Goal: Task Accomplishment & Management: Complete application form

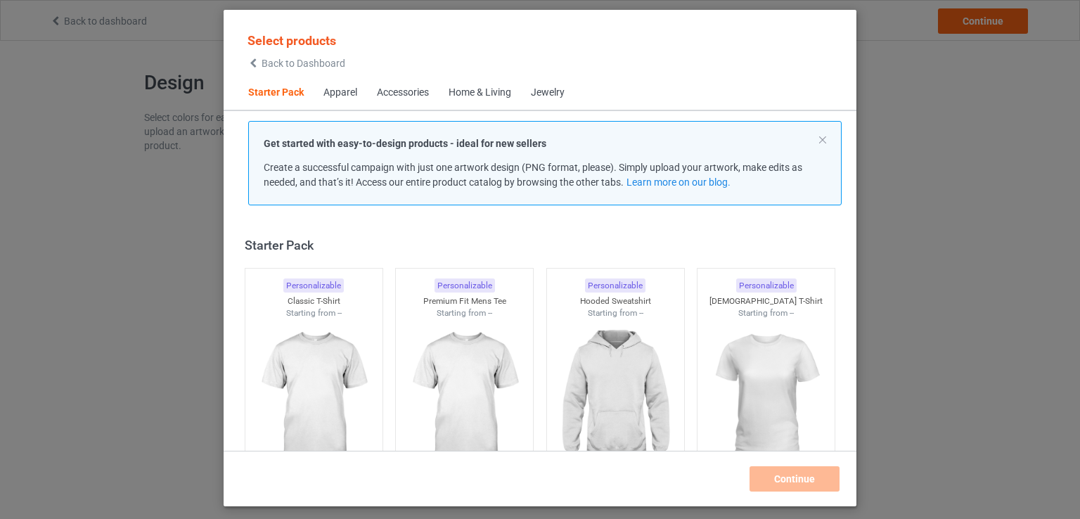
scroll to position [18, 0]
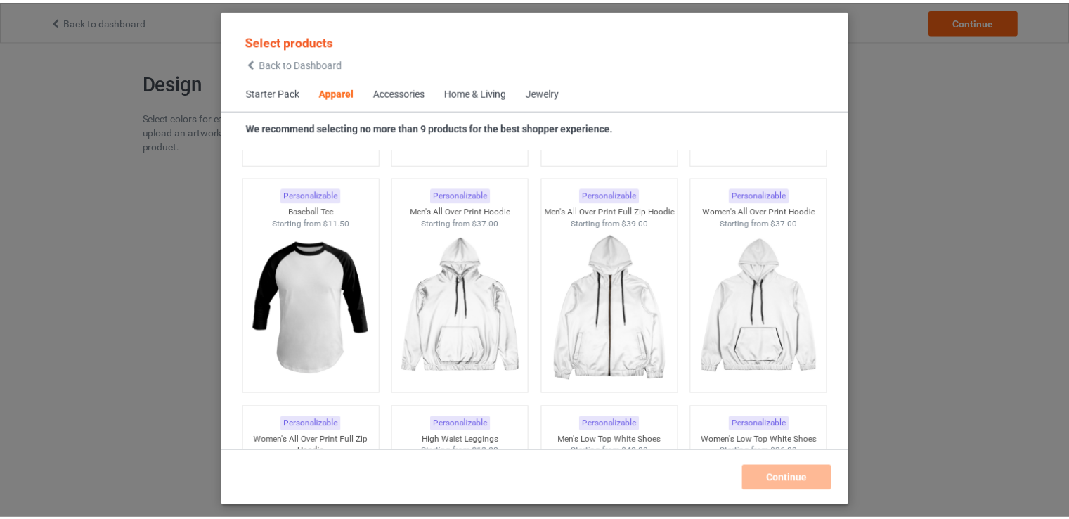
scroll to position [1213, 0]
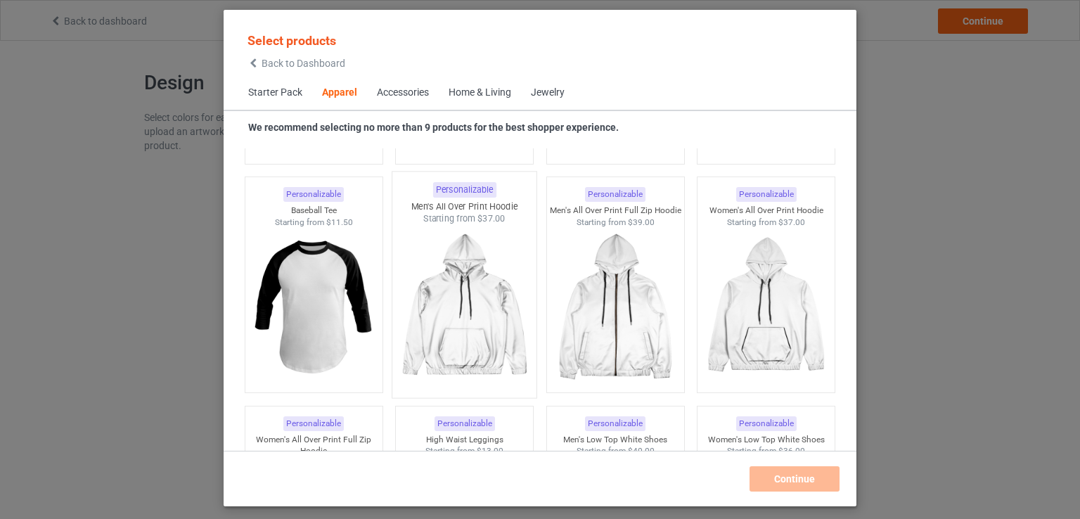
click at [523, 274] on img at bounding box center [465, 307] width 132 height 165
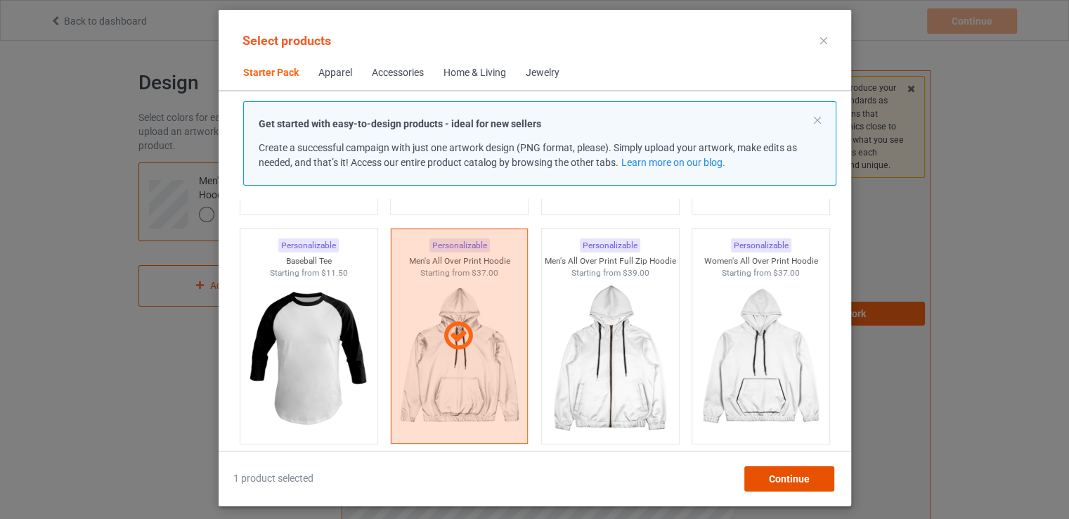
click at [791, 470] on div "Continue" at bounding box center [789, 478] width 90 height 25
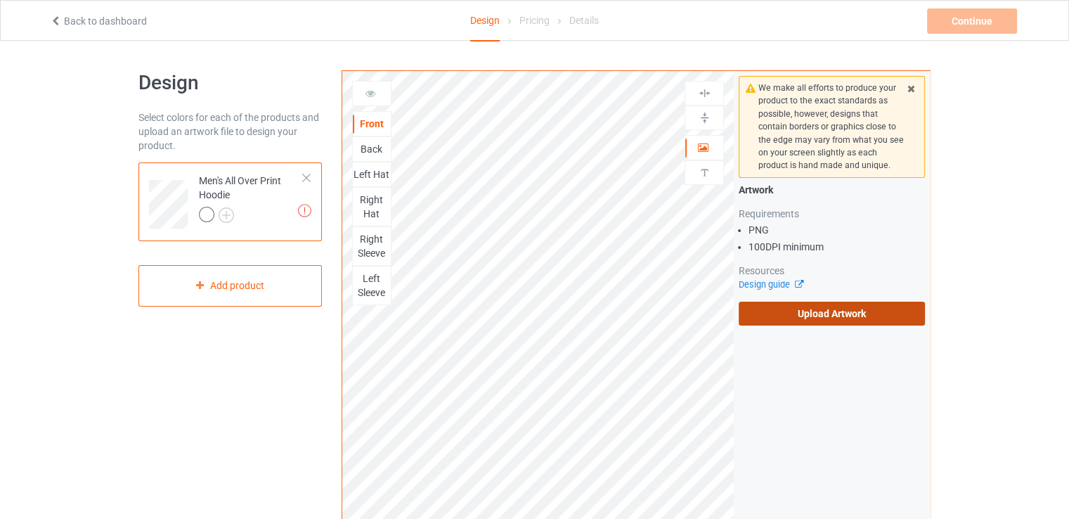
click at [788, 313] on label "Upload Artwork" at bounding box center [832, 314] width 186 height 24
click at [0, 0] on input "Upload Artwork" at bounding box center [0, 0] width 0 height 0
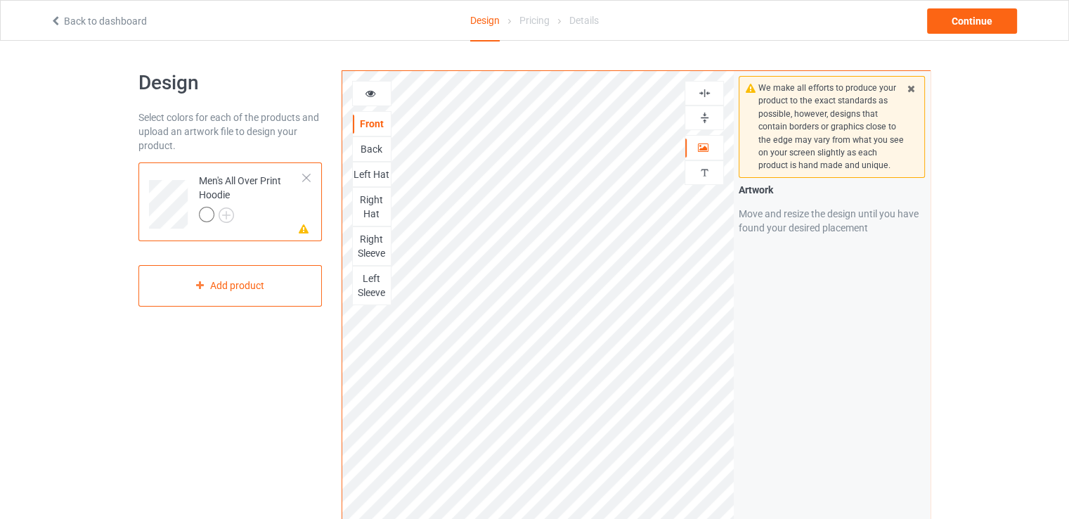
click at [702, 127] on div at bounding box center [704, 117] width 39 height 25
click at [707, 110] on div at bounding box center [704, 117] width 39 height 25
click at [707, 94] on img at bounding box center [704, 92] width 13 height 13
click at [707, 115] on img at bounding box center [704, 117] width 13 height 13
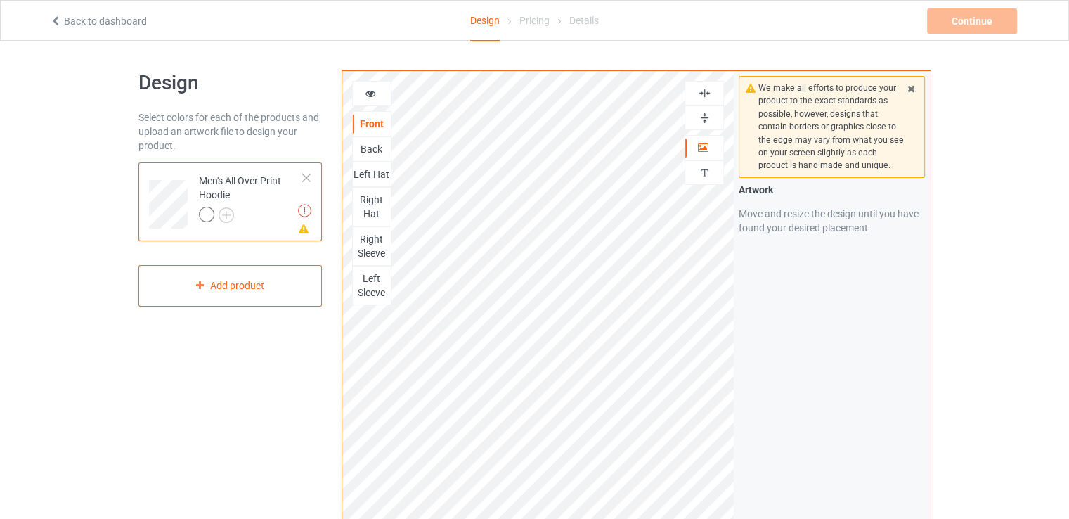
click at [695, 130] on div "Artwork Personalized text" at bounding box center [704, 135] width 39 height 109
click at [701, 113] on img at bounding box center [704, 117] width 13 height 13
click at [701, 99] on img at bounding box center [704, 92] width 13 height 13
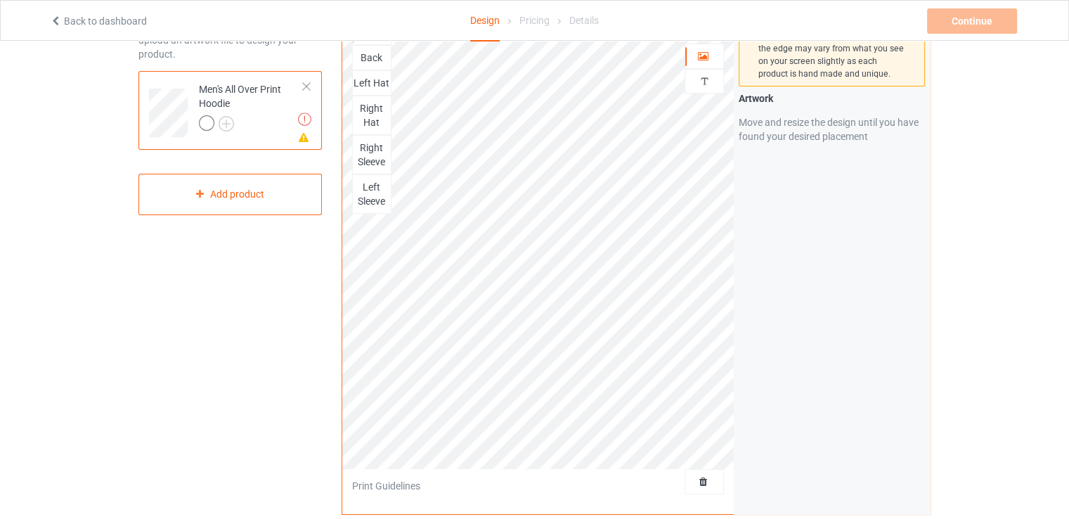
scroll to position [106, 0]
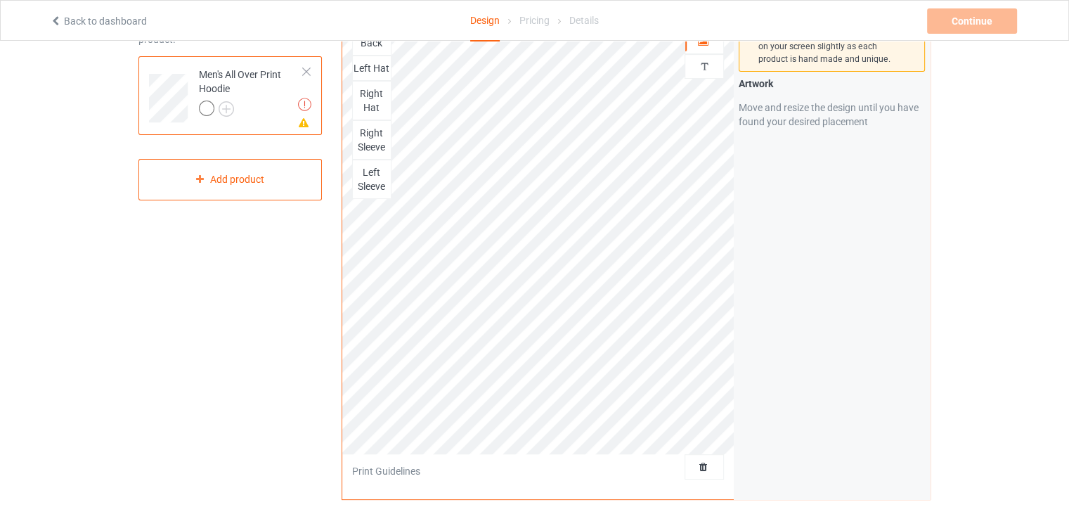
click at [374, 61] on div "Left Hat" at bounding box center [372, 68] width 38 height 14
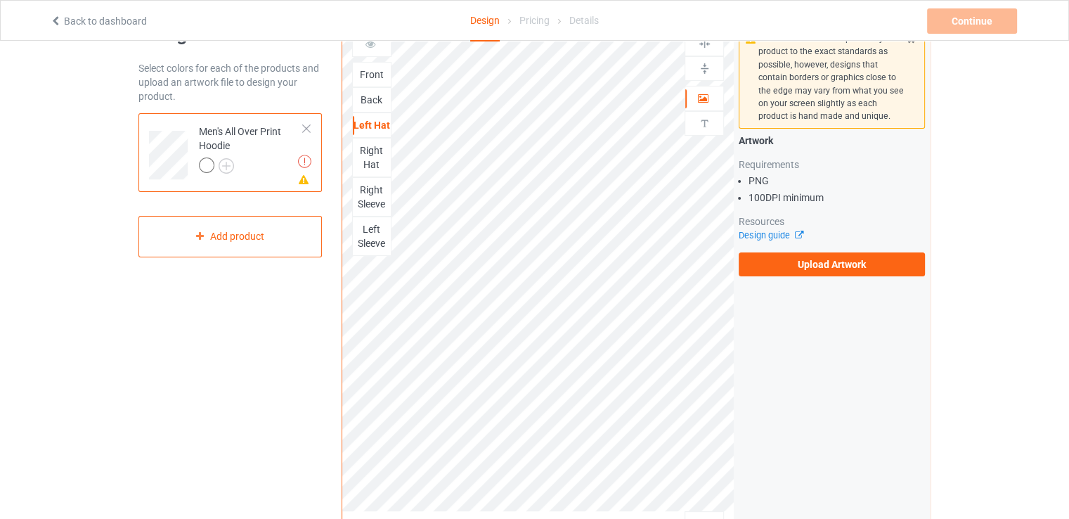
scroll to position [35, 0]
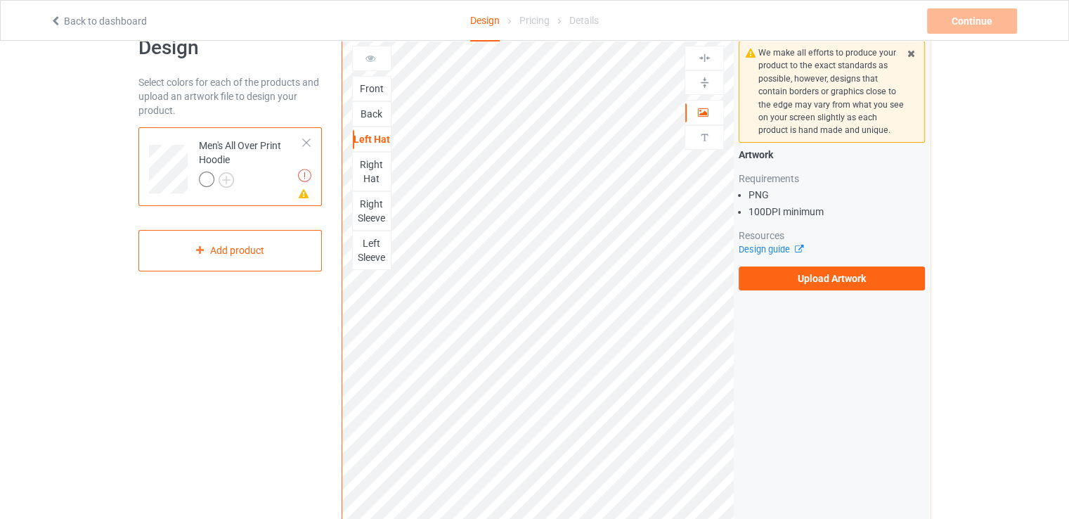
click at [373, 105] on div "Back" at bounding box center [371, 113] width 39 height 25
click at [371, 113] on div "Back" at bounding box center [372, 114] width 38 height 14
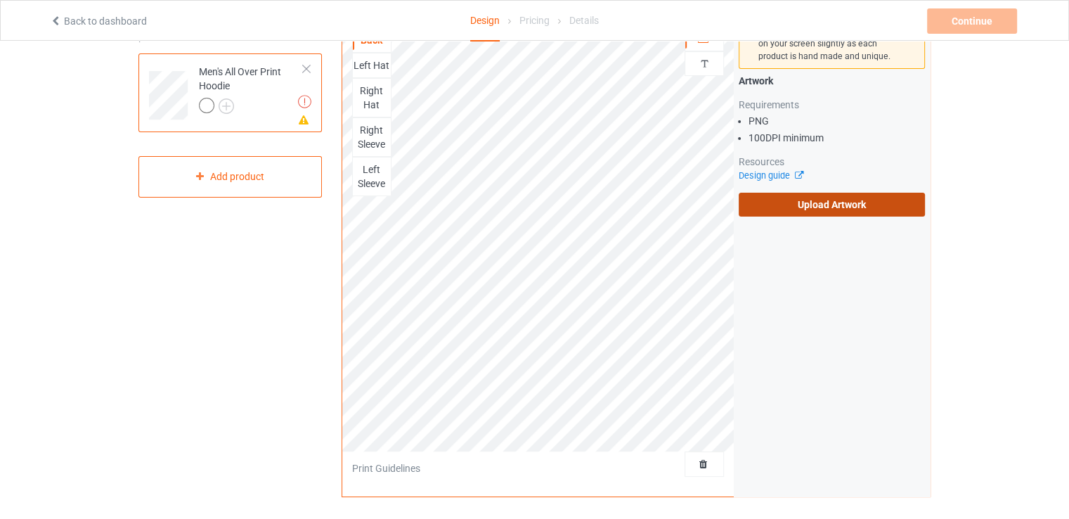
click at [796, 206] on label "Upload Artwork" at bounding box center [832, 205] width 186 height 24
click at [0, 0] on input "Upload Artwork" at bounding box center [0, 0] width 0 height 0
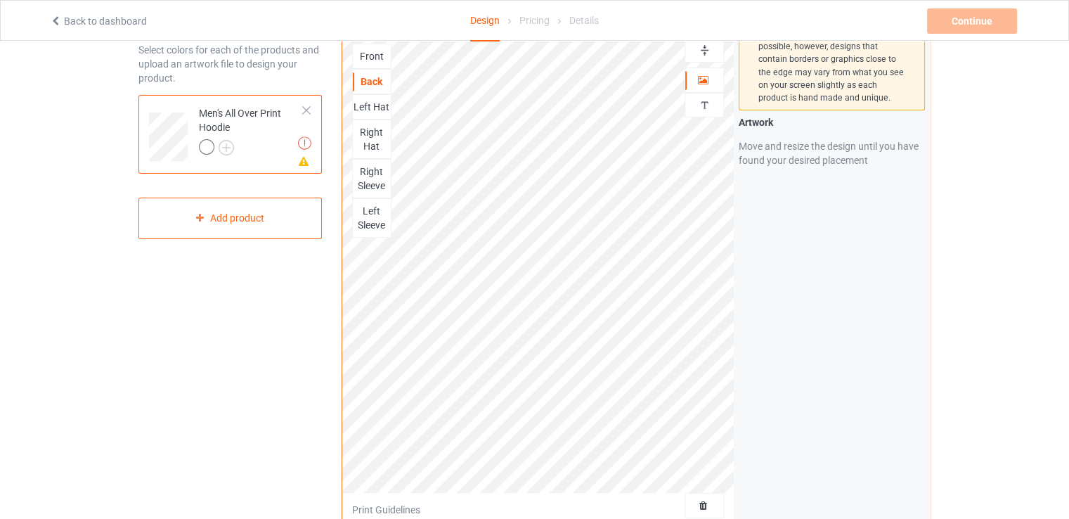
scroll to position [0, 0]
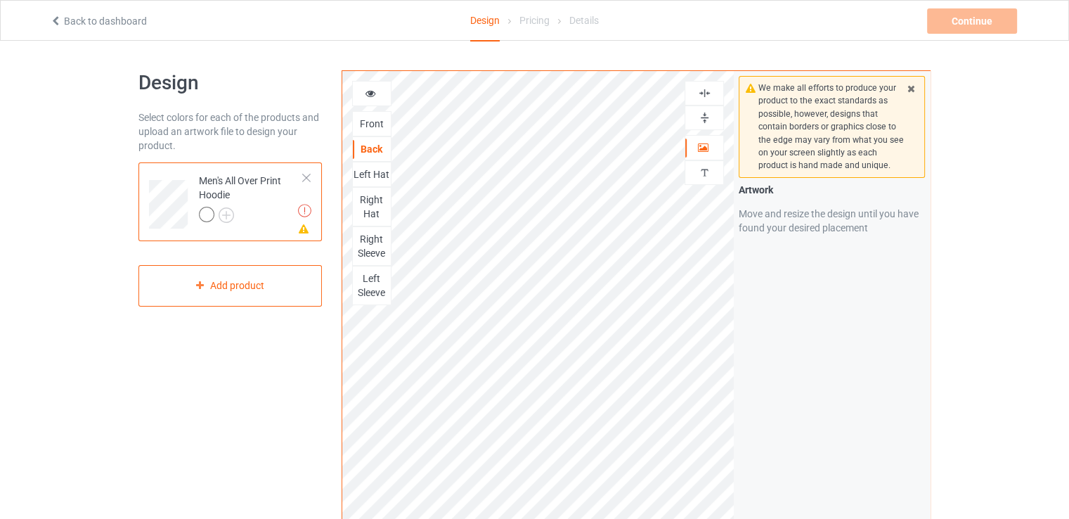
click at [709, 123] on img at bounding box center [704, 117] width 13 height 13
click at [708, 105] on div at bounding box center [704, 117] width 39 height 25
click at [707, 94] on img at bounding box center [704, 92] width 13 height 13
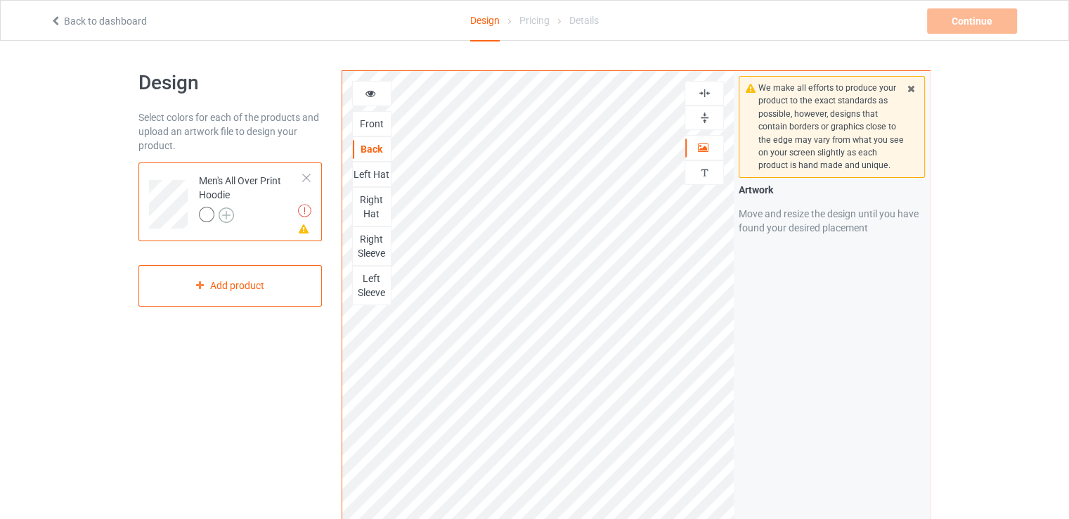
click at [226, 211] on img at bounding box center [226, 214] width 15 height 15
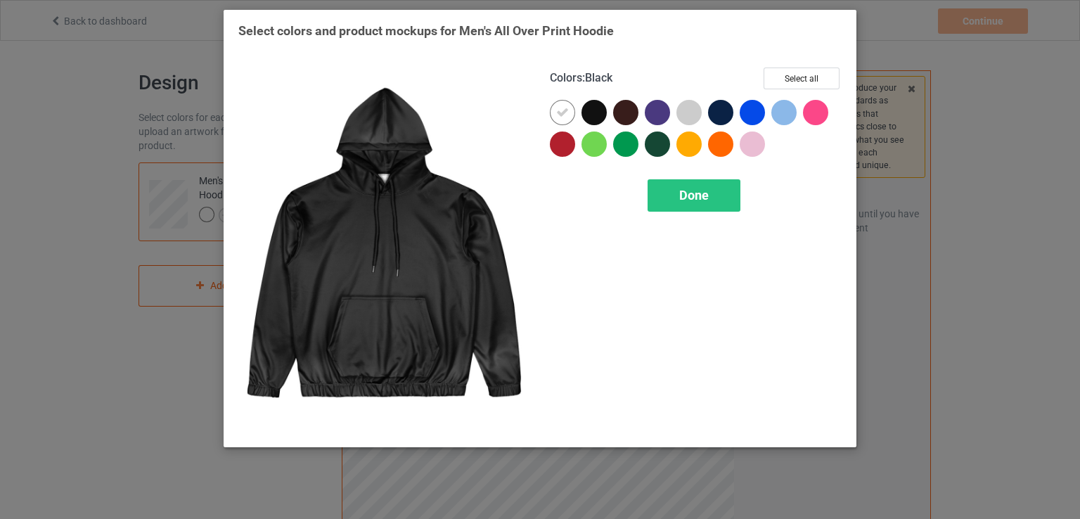
click at [590, 102] on div at bounding box center [593, 112] width 25 height 25
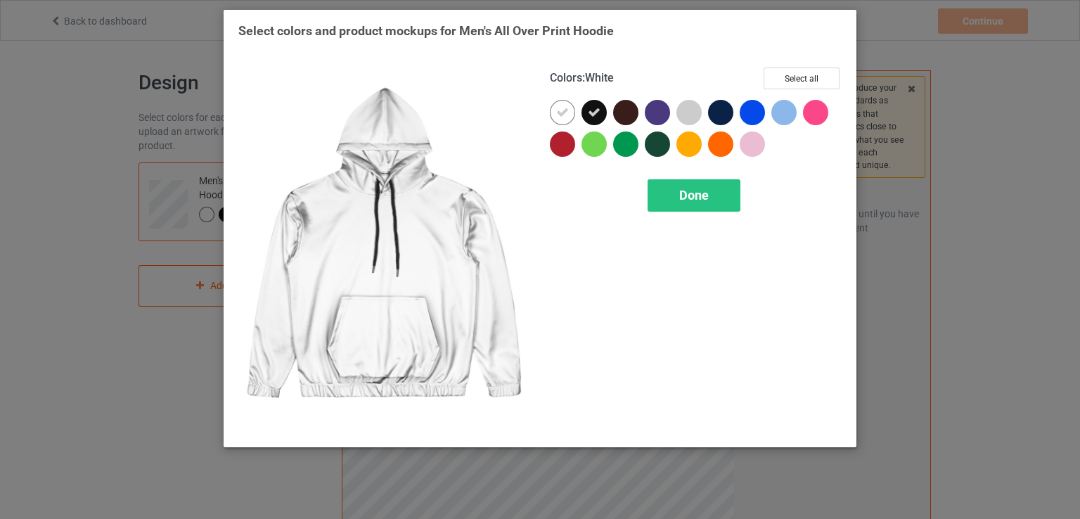
click at [571, 110] on div at bounding box center [562, 112] width 25 height 25
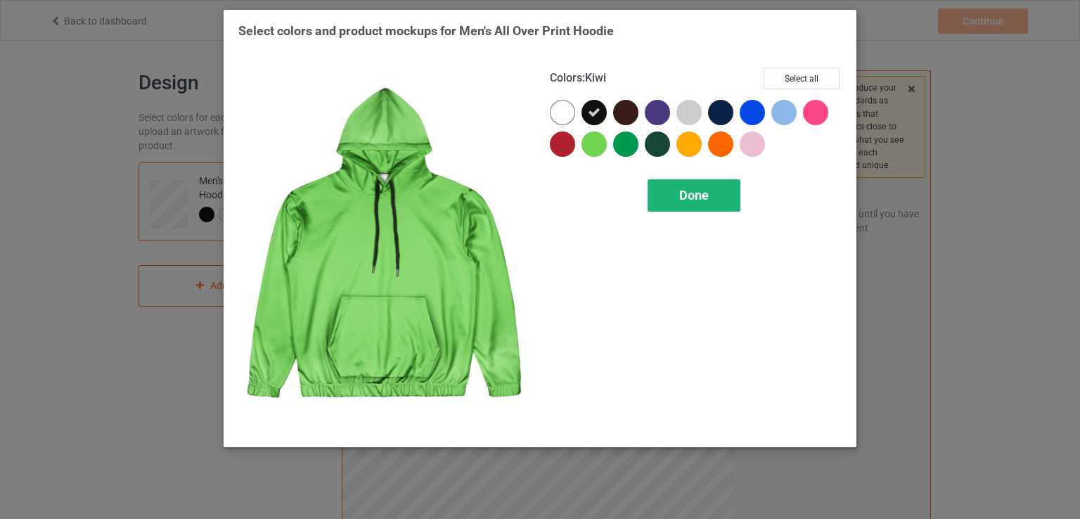
click at [654, 195] on div "Done" at bounding box center [693, 195] width 93 height 32
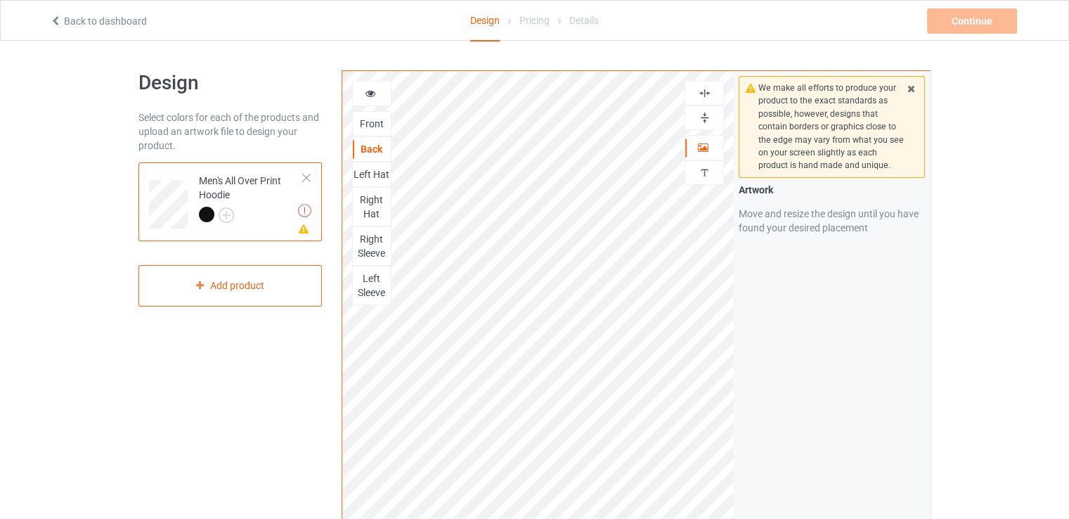
click at [371, 89] on icon at bounding box center [371, 91] width 12 height 10
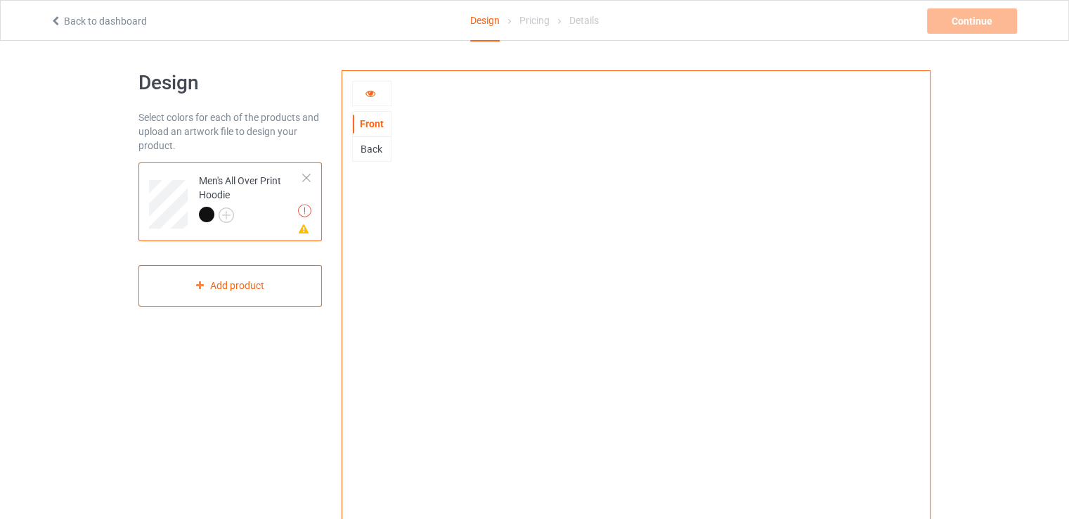
click at [374, 83] on div at bounding box center [371, 93] width 39 height 25
click at [374, 92] on icon at bounding box center [371, 91] width 12 height 10
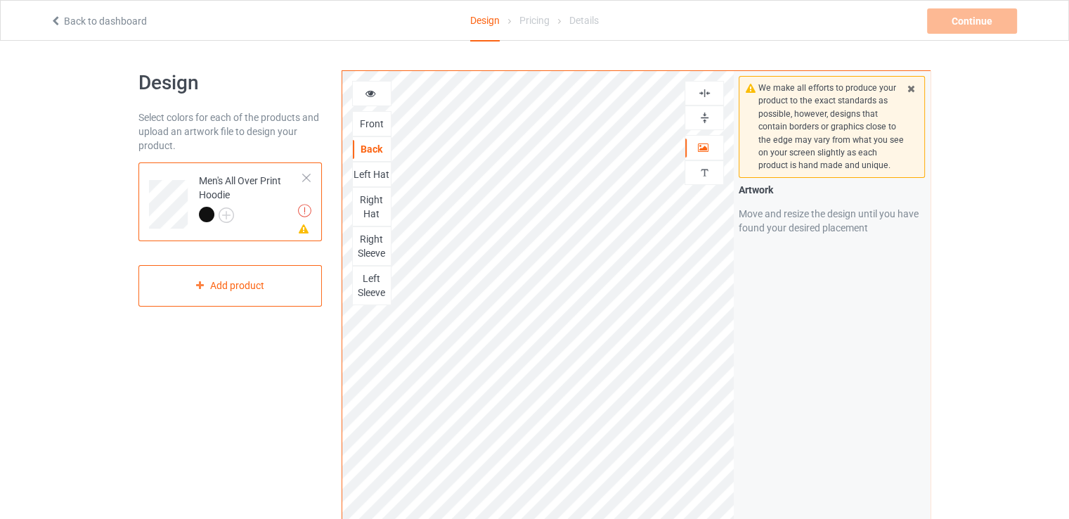
click at [375, 117] on div "Front" at bounding box center [372, 124] width 38 height 14
click at [700, 96] on div "Front Back Left Hat Right Hat Right Sleeve Left Sleeve Artwork Personalized text" at bounding box center [538, 315] width 392 height 489
click at [700, 96] on img at bounding box center [704, 92] width 13 height 13
click at [371, 102] on div at bounding box center [371, 93] width 39 height 25
click at [371, 95] on icon at bounding box center [371, 91] width 12 height 10
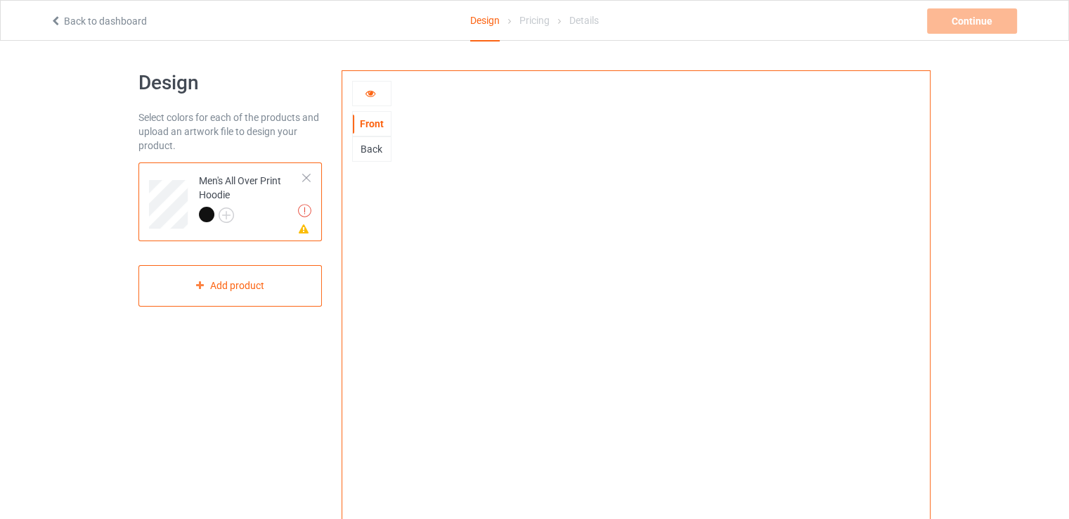
click at [381, 152] on div "Back" at bounding box center [372, 149] width 38 height 14
click at [361, 108] on div "Front Back" at bounding box center [371, 121] width 39 height 81
click at [370, 129] on div "Front" at bounding box center [372, 124] width 38 height 14
click at [377, 89] on div at bounding box center [372, 93] width 38 height 14
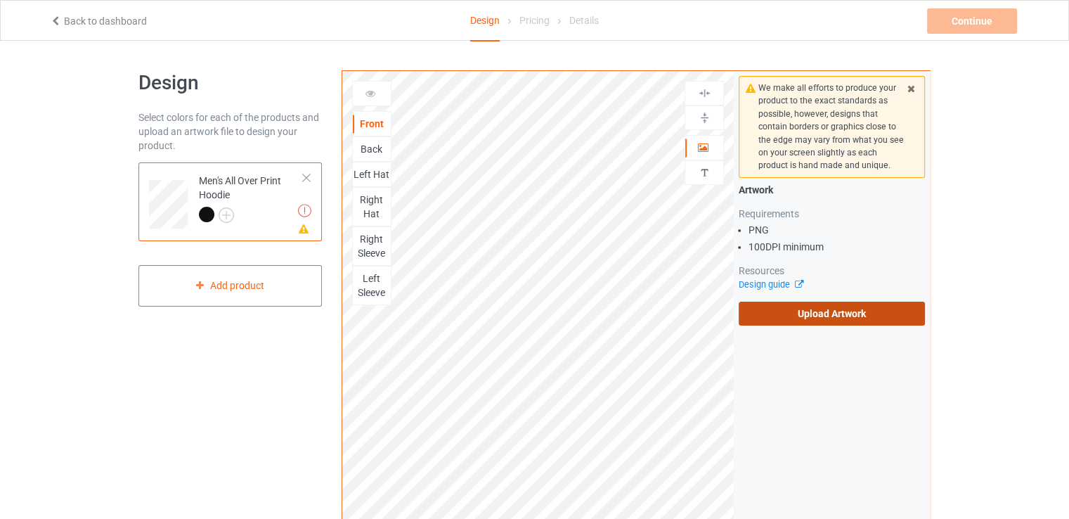
click at [818, 316] on label "Upload Artwork" at bounding box center [832, 314] width 186 height 24
click at [0, 0] on input "Upload Artwork" at bounding box center [0, 0] width 0 height 0
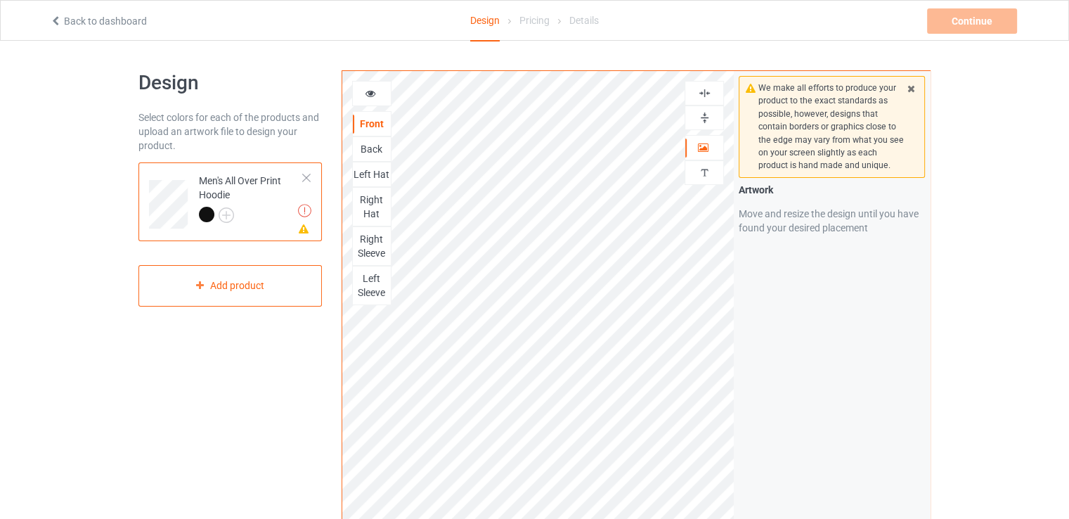
click at [713, 94] on div at bounding box center [704, 92] width 38 height 13
click at [378, 149] on div "Back" at bounding box center [372, 149] width 38 height 14
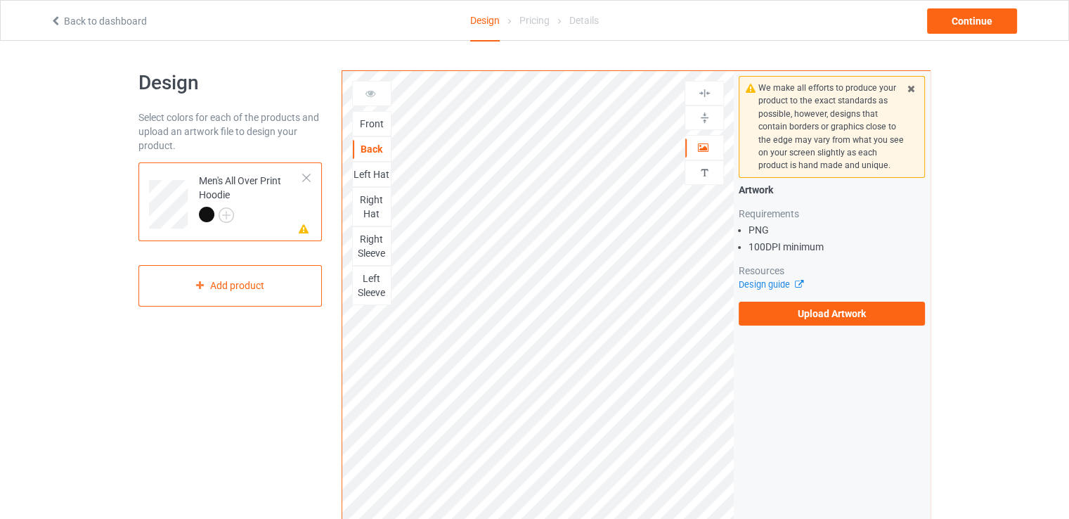
click at [787, 325] on div "We make all efforts to produce your product to the exact standards as possible,…" at bounding box center [832, 200] width 196 height 259
click at [793, 311] on label "Upload Artwork" at bounding box center [832, 314] width 186 height 24
click at [0, 0] on input "Upload Artwork" at bounding box center [0, 0] width 0 height 0
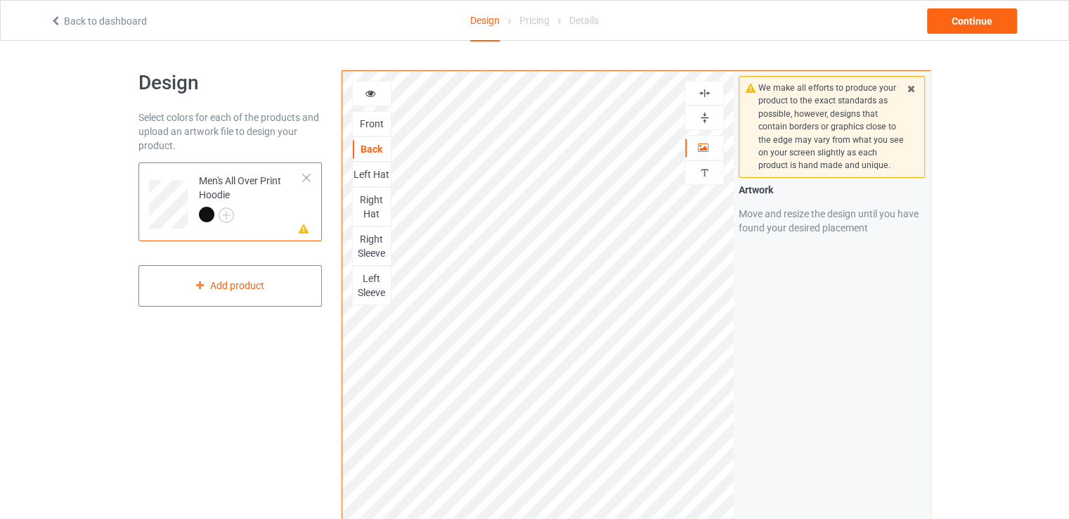
click at [711, 120] on img at bounding box center [704, 117] width 13 height 13
click at [709, 98] on img at bounding box center [704, 92] width 13 height 13
click at [369, 89] on icon at bounding box center [371, 91] width 12 height 10
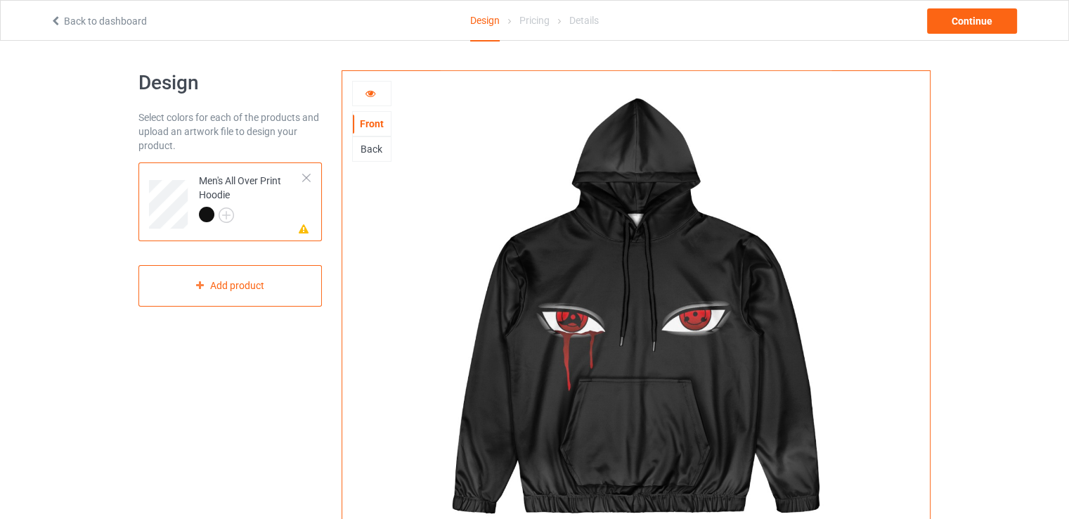
click at [369, 154] on div "Back" at bounding box center [372, 149] width 38 height 14
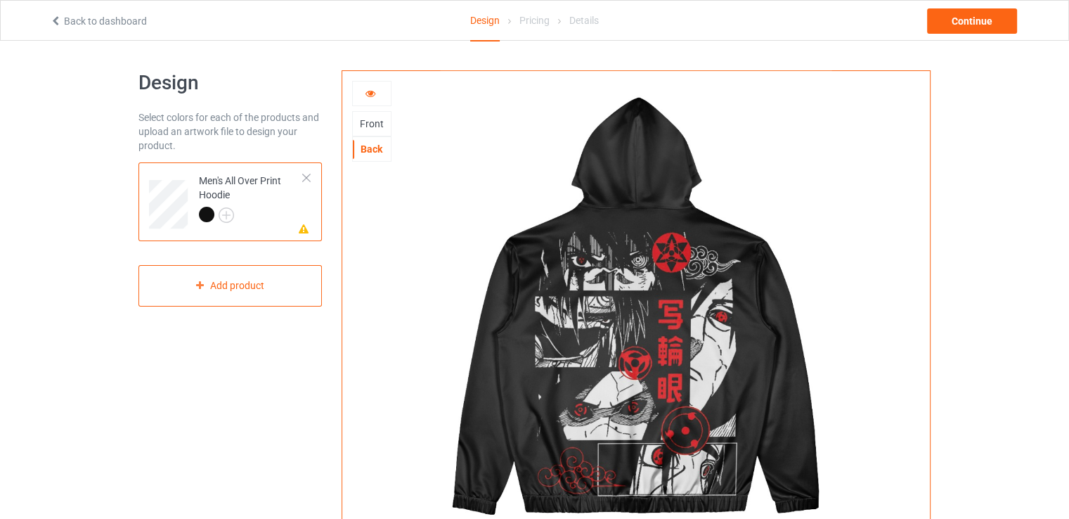
click at [366, 94] on icon at bounding box center [371, 91] width 12 height 10
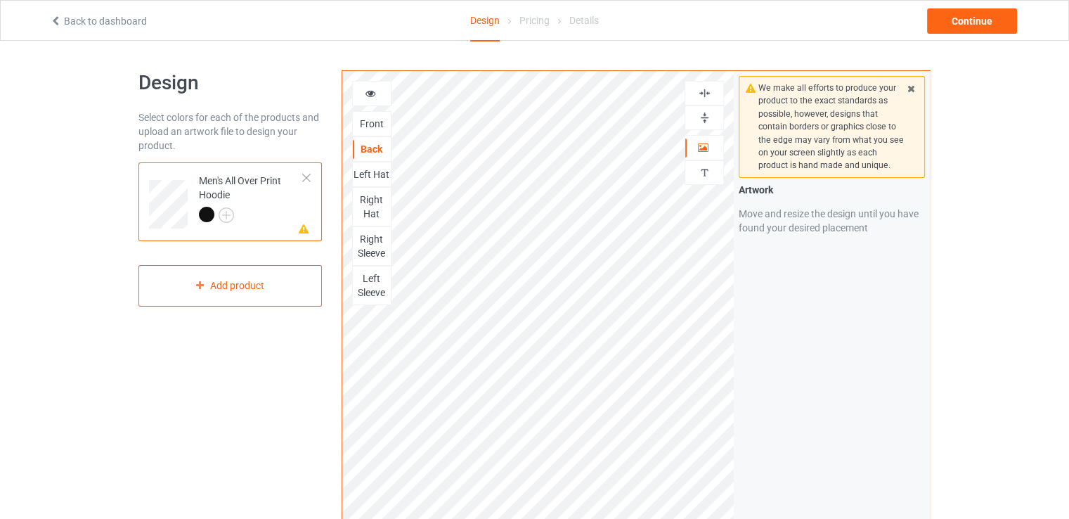
click at [705, 117] on img at bounding box center [704, 117] width 13 height 13
click at [707, 102] on div at bounding box center [704, 93] width 39 height 25
click at [707, 94] on img at bounding box center [704, 92] width 13 height 13
click at [363, 113] on div "Front" at bounding box center [371, 123] width 39 height 25
click at [367, 119] on div "Front" at bounding box center [372, 124] width 38 height 14
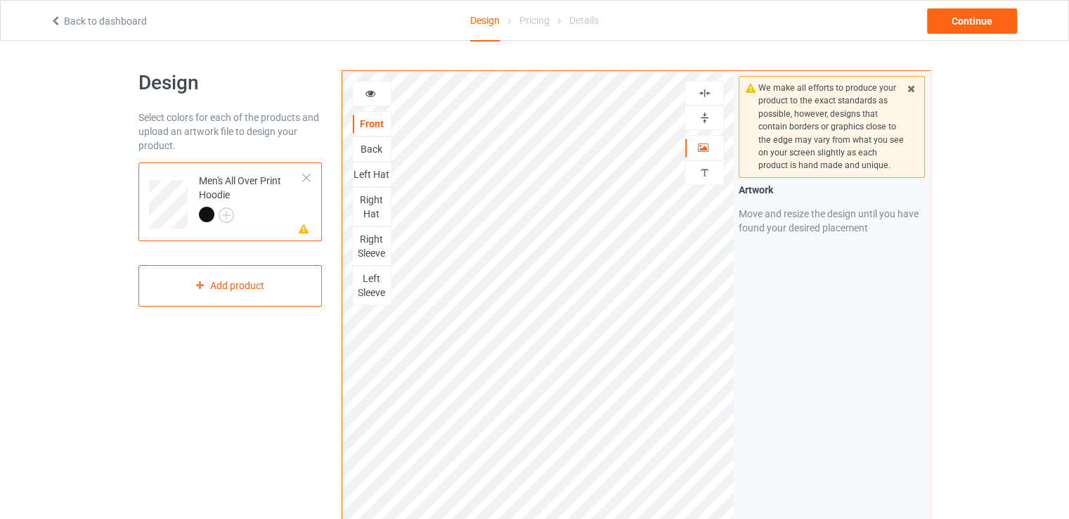
click at [707, 124] on div at bounding box center [704, 117] width 39 height 25
click at [707, 118] on img at bounding box center [704, 117] width 13 height 13
click at [709, 105] on div at bounding box center [704, 117] width 39 height 25
click at [709, 103] on div at bounding box center [704, 93] width 39 height 25
click at [711, 96] on div at bounding box center [704, 92] width 38 height 13
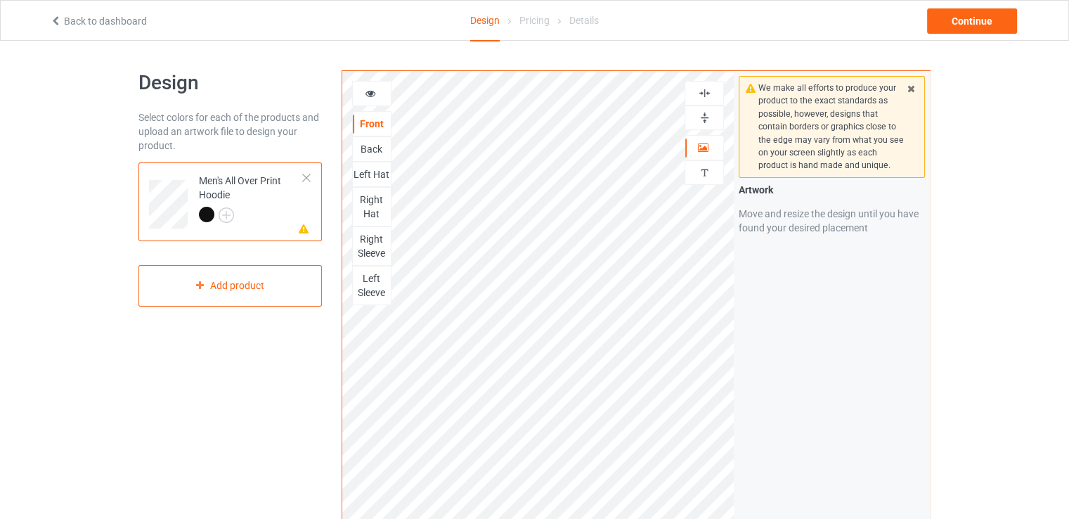
click at [711, 96] on div at bounding box center [704, 92] width 38 height 13
click at [371, 96] on icon at bounding box center [371, 91] width 12 height 10
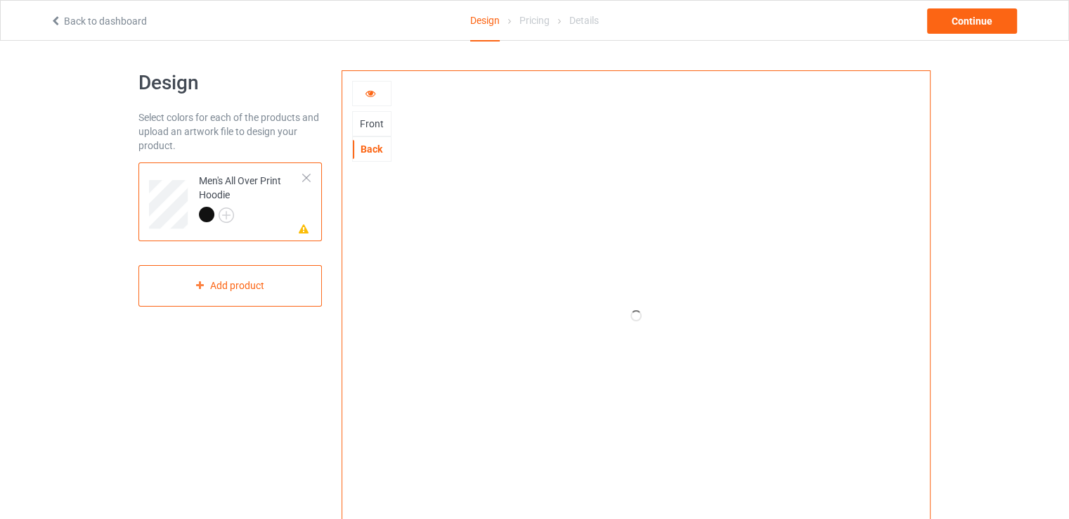
click at [371, 124] on div "Front" at bounding box center [372, 124] width 38 height 14
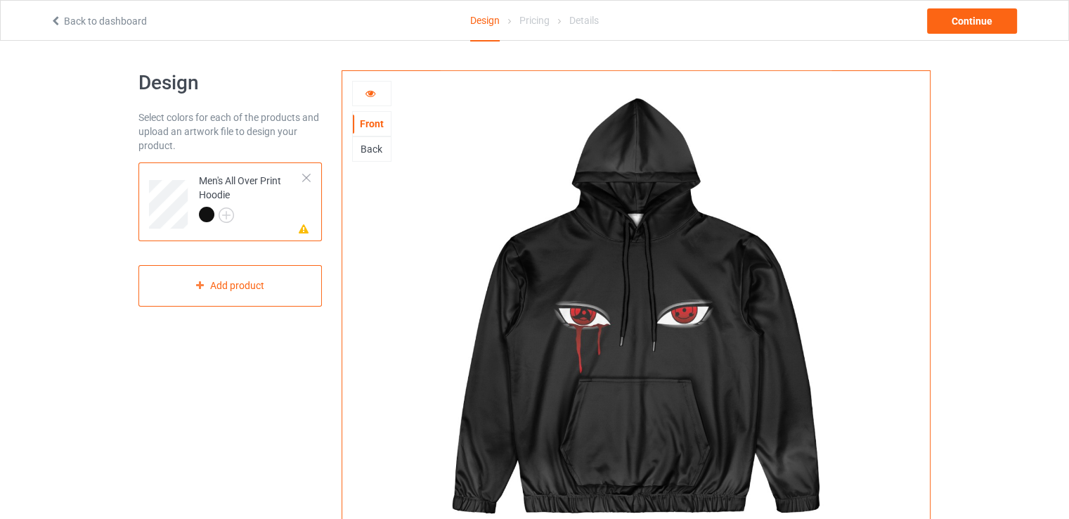
click at [361, 155] on div "Back" at bounding box center [371, 148] width 39 height 25
click at [369, 96] on icon at bounding box center [371, 91] width 12 height 10
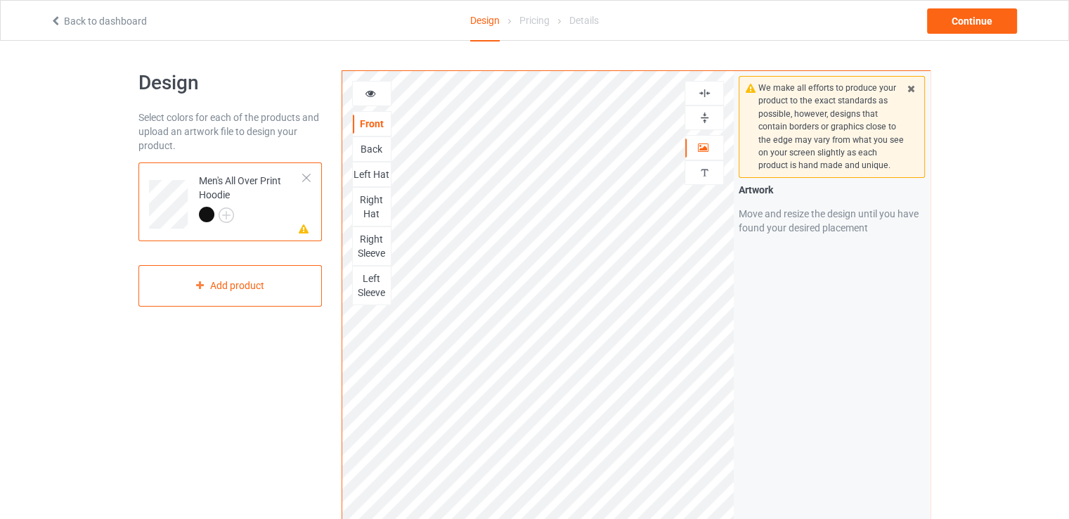
click at [369, 96] on icon at bounding box center [371, 91] width 12 height 10
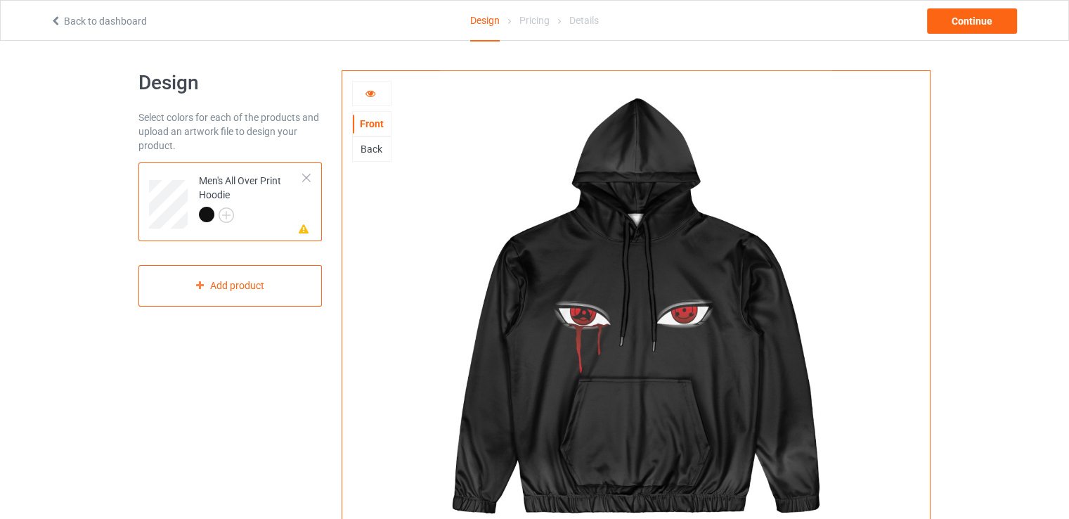
click at [369, 96] on icon at bounding box center [371, 91] width 12 height 10
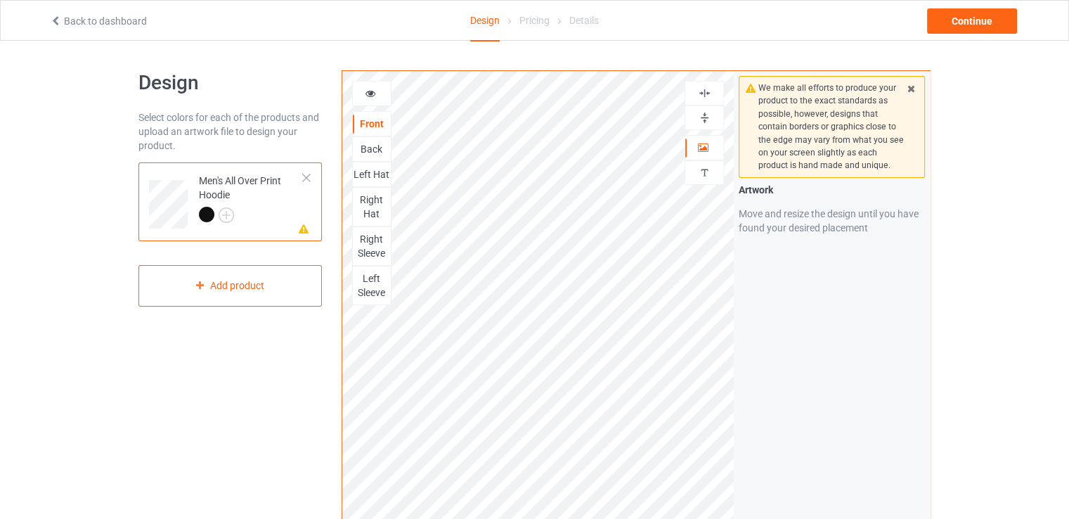
click at [704, 87] on img at bounding box center [704, 92] width 13 height 13
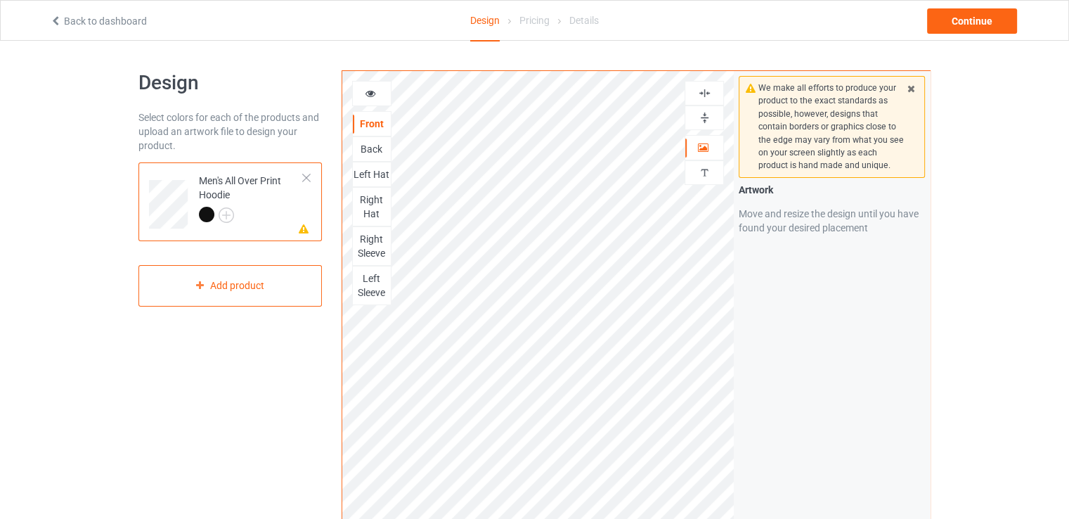
click at [707, 98] on img at bounding box center [704, 92] width 13 height 13
click at [695, 120] on div at bounding box center [704, 117] width 38 height 13
click at [699, 101] on div at bounding box center [704, 93] width 39 height 25
click at [702, 96] on img at bounding box center [704, 92] width 13 height 13
click at [382, 153] on div "Back" at bounding box center [372, 149] width 38 height 14
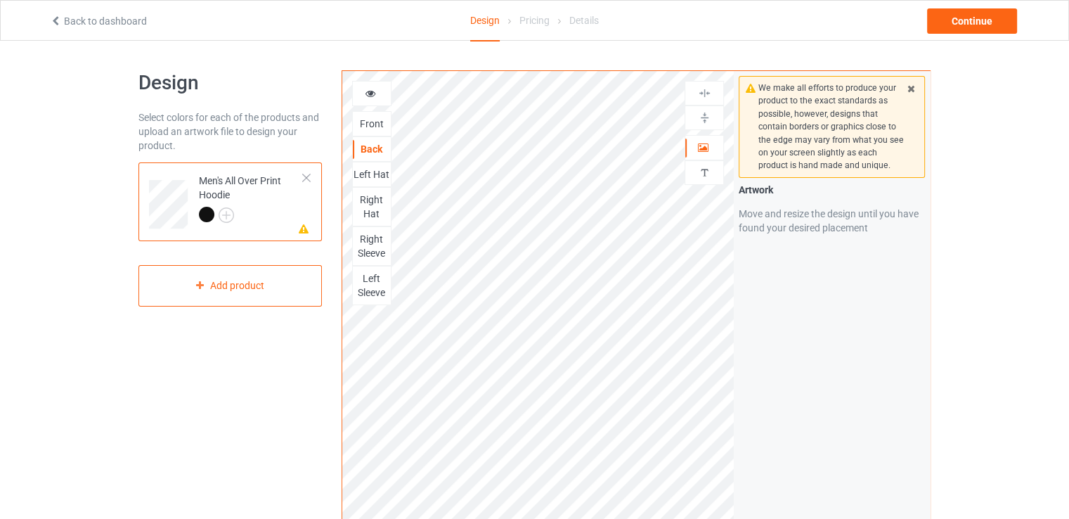
click at [373, 93] on icon at bounding box center [371, 91] width 12 height 10
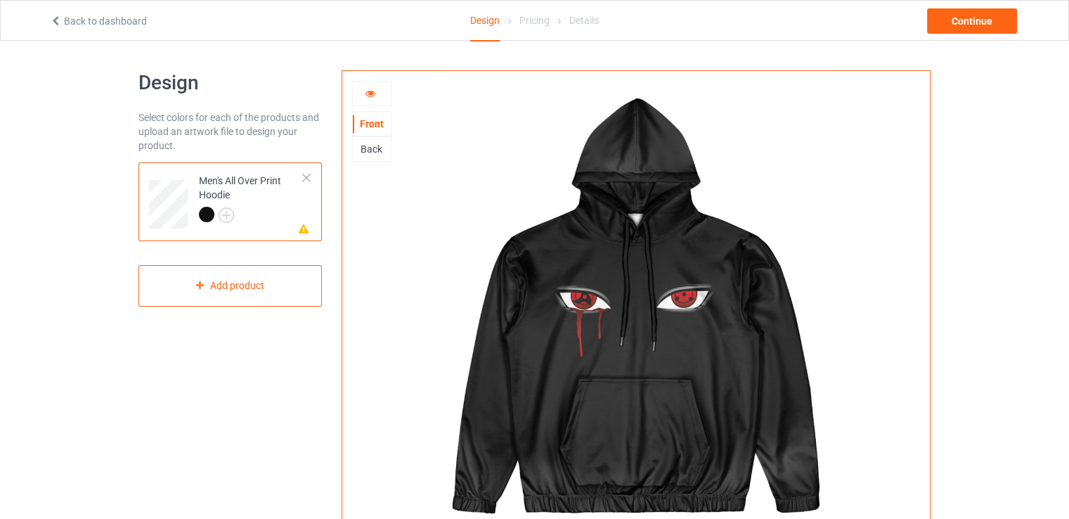
click at [370, 144] on div "Back" at bounding box center [372, 149] width 38 height 14
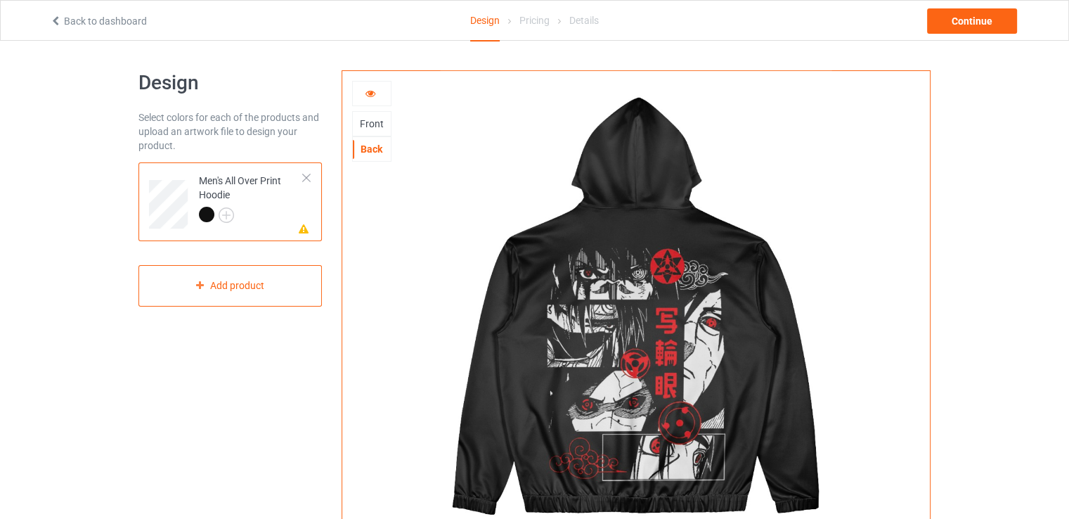
click at [377, 96] on div at bounding box center [372, 93] width 38 height 14
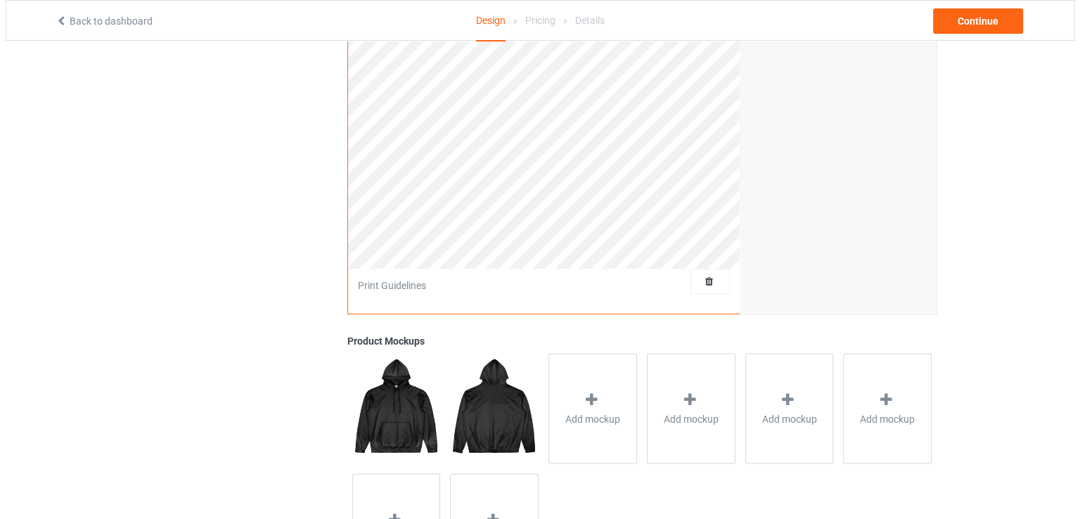
scroll to position [292, 0]
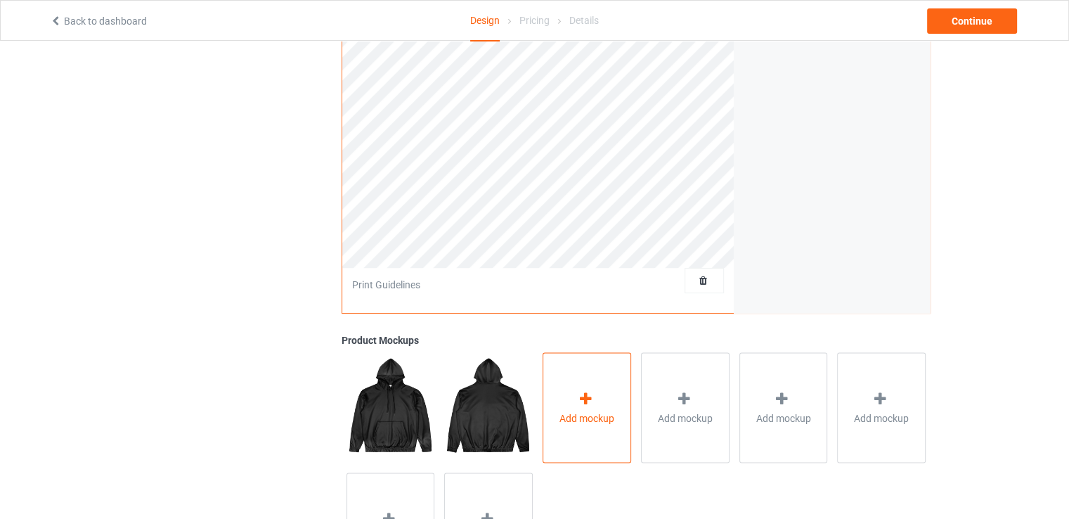
click at [600, 389] on div "Add mockup" at bounding box center [587, 407] width 89 height 110
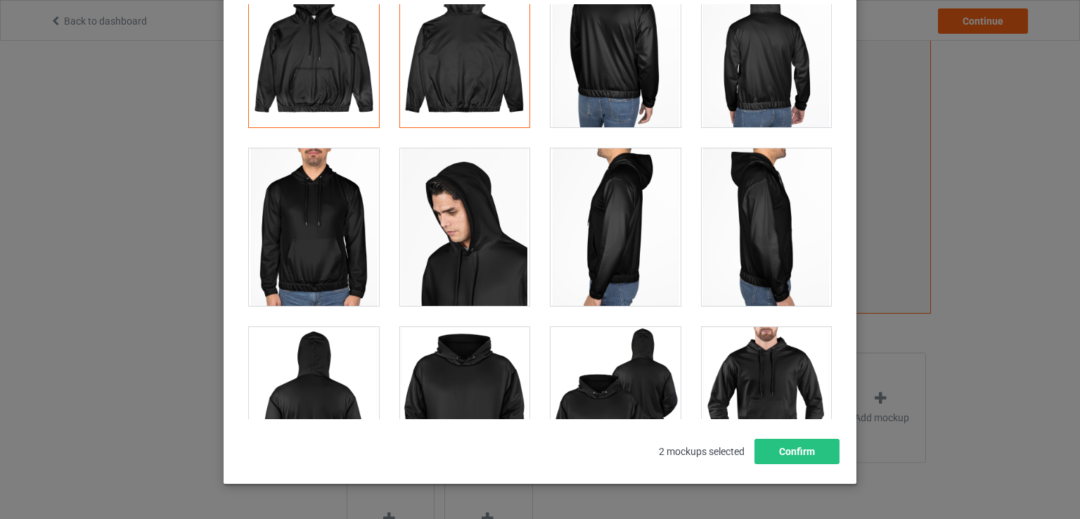
scroll to position [0, 0]
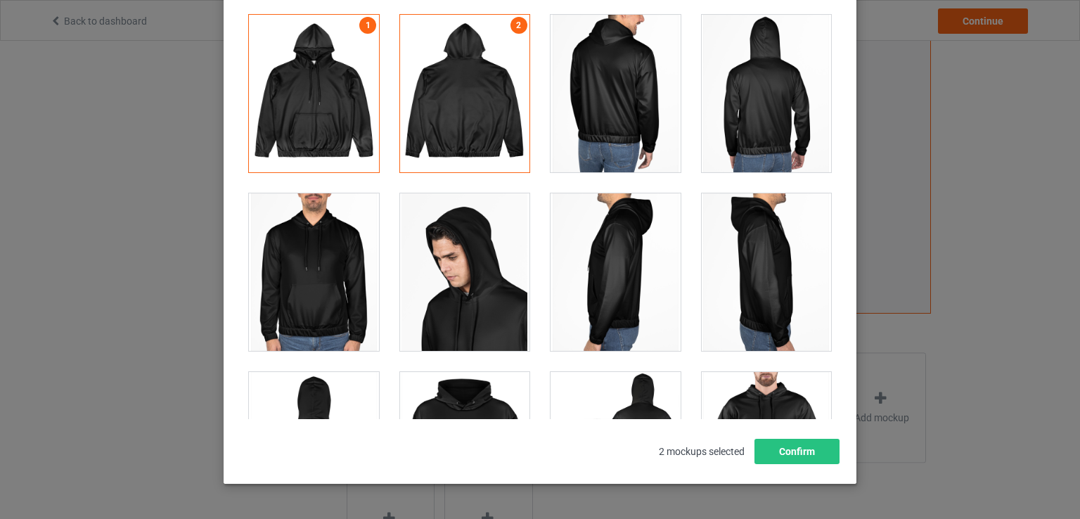
click at [600, 296] on div at bounding box center [615, 271] width 130 height 157
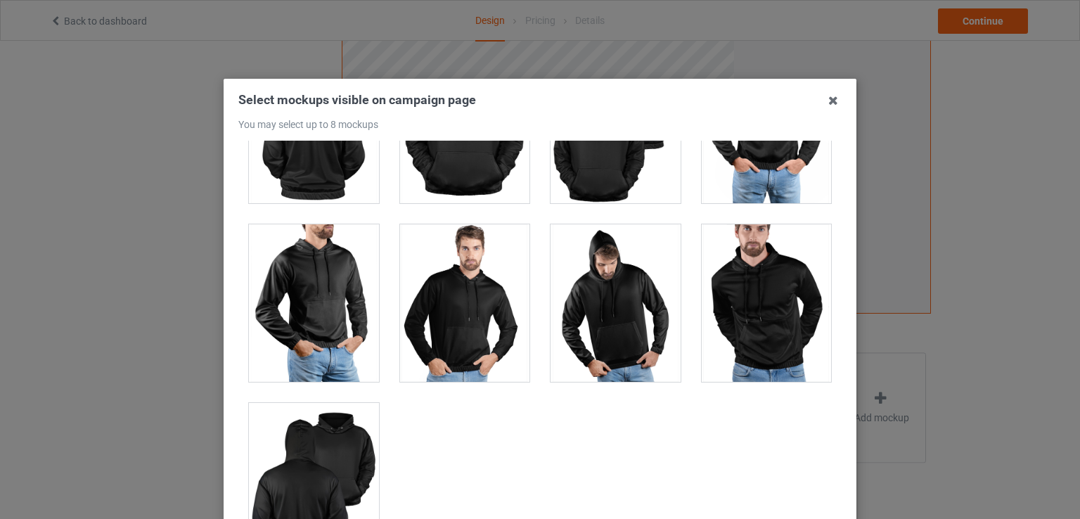
scroll to position [476, 0]
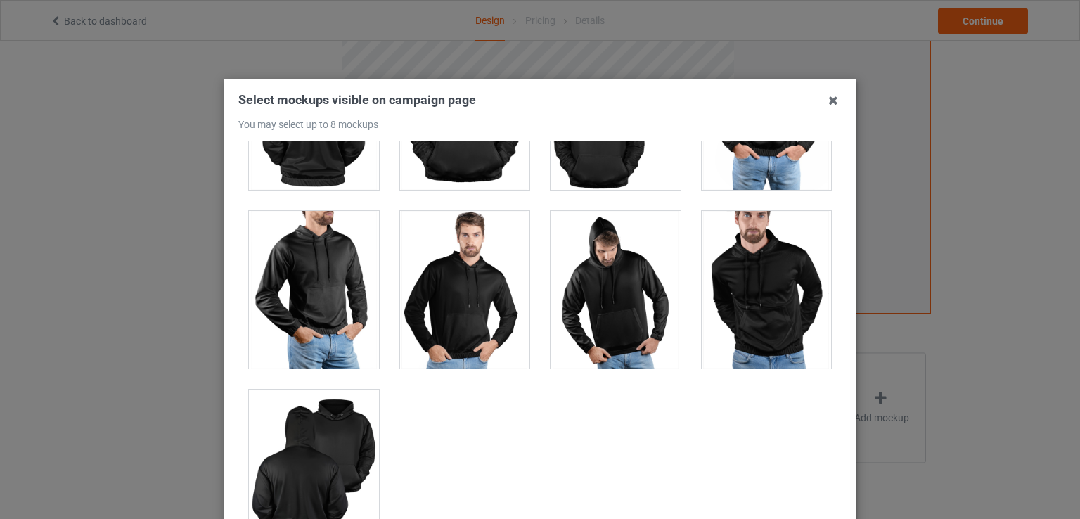
click at [253, 492] on div at bounding box center [314, 467] width 130 height 157
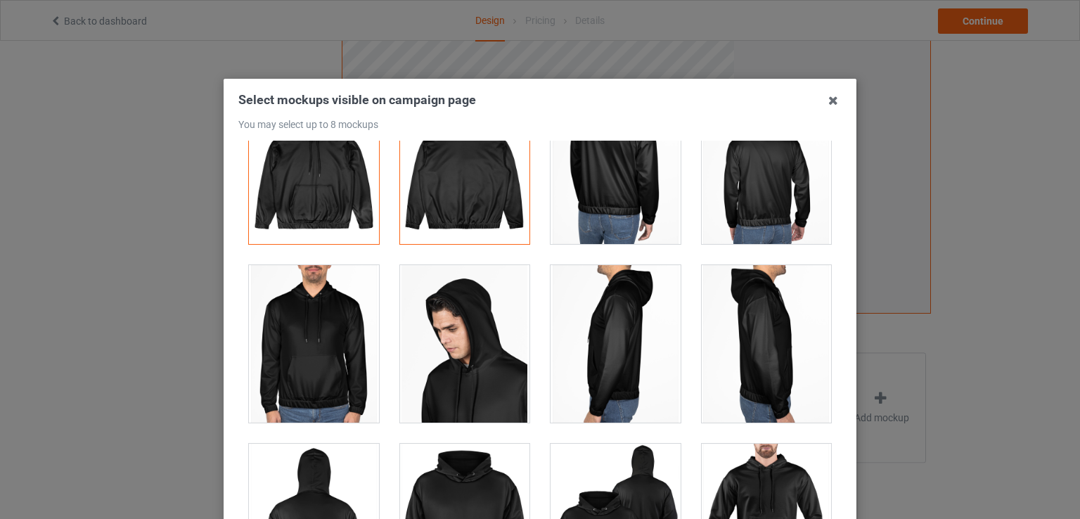
scroll to position [0, 0]
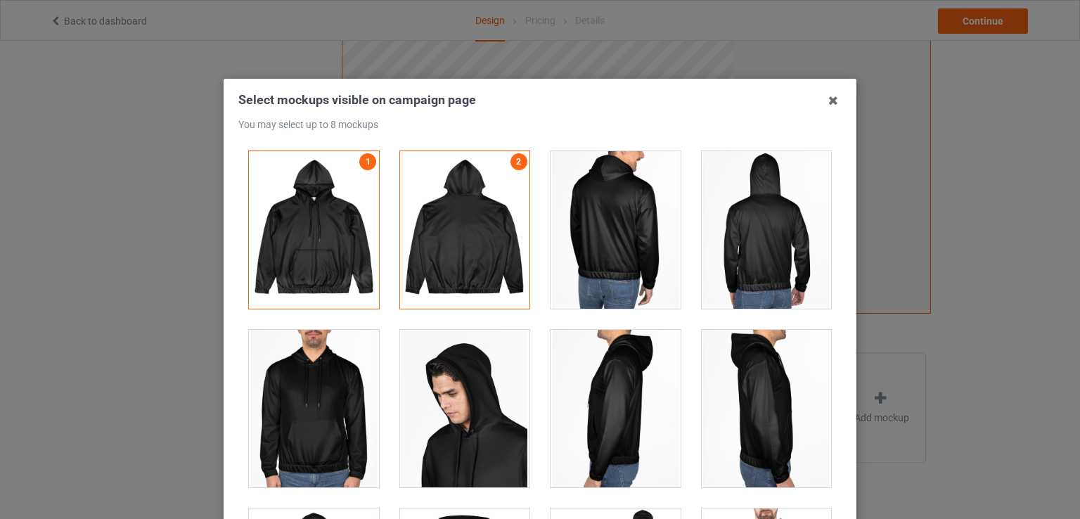
click at [316, 408] on div at bounding box center [314, 408] width 130 height 157
click at [617, 233] on div at bounding box center [615, 229] width 130 height 157
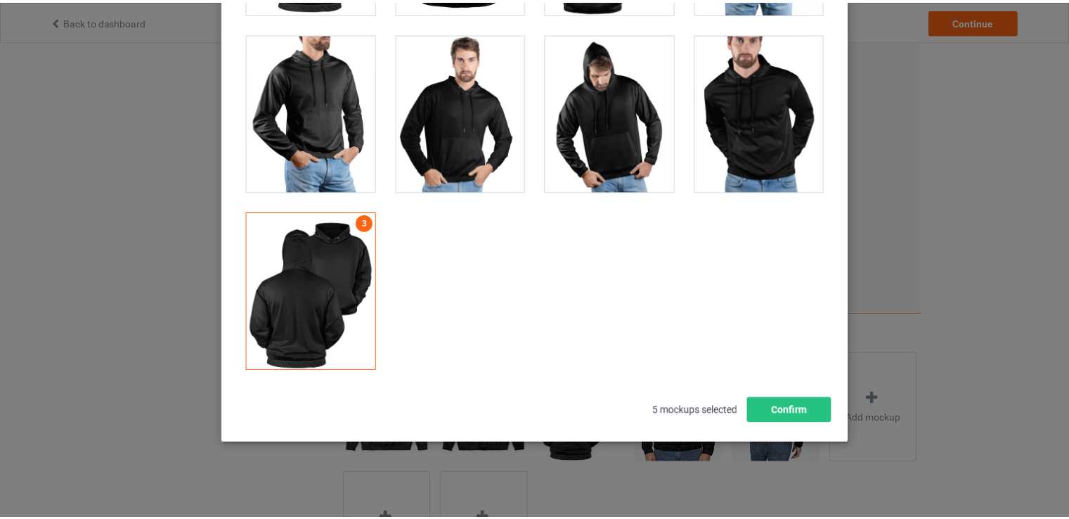
scroll to position [180, 0]
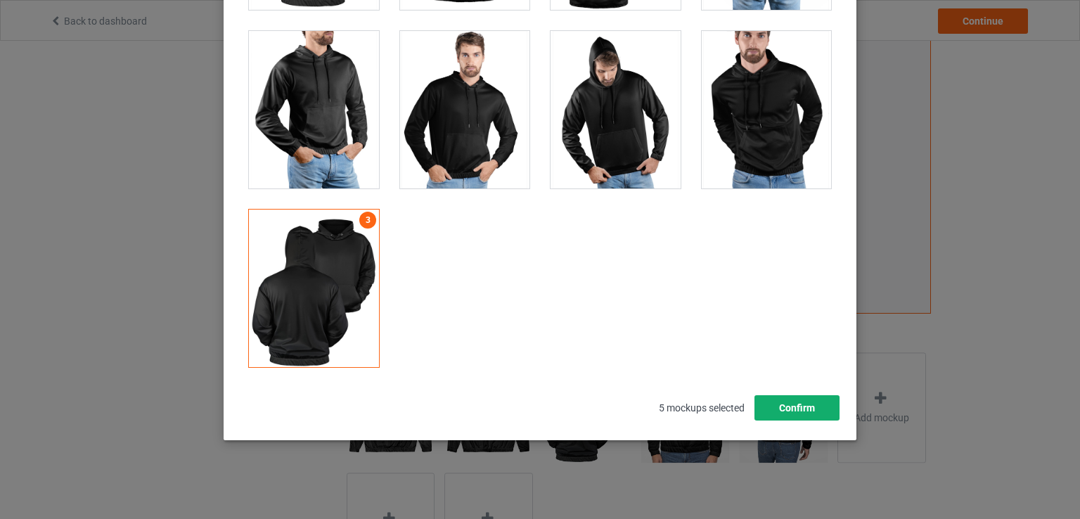
click at [778, 405] on button "Confirm" at bounding box center [796, 407] width 85 height 25
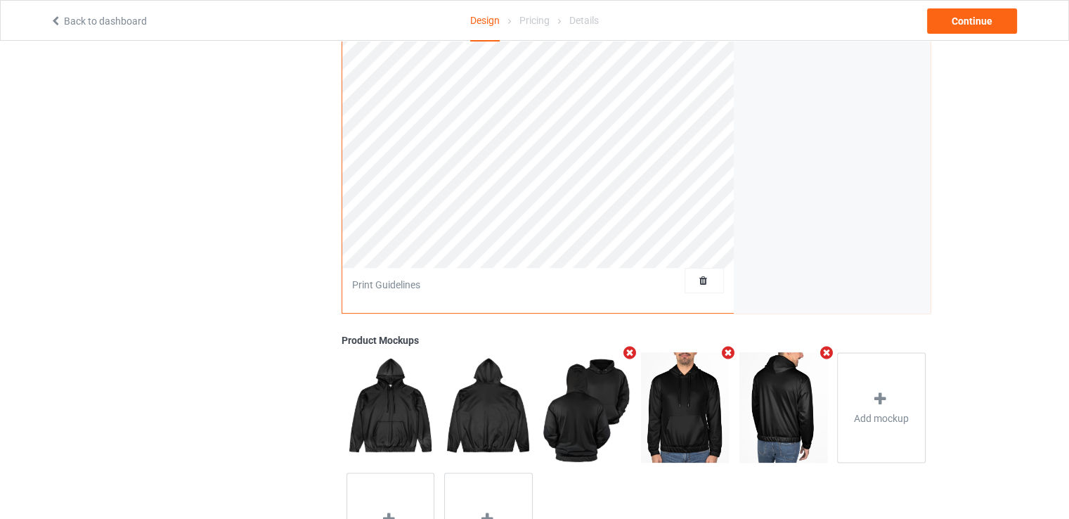
click at [576, 316] on div "Front Back Left Hat Right Hat Right Sleeve Left Sleeve Artwork Personalized tex…" at bounding box center [636, 183] width 589 height 811
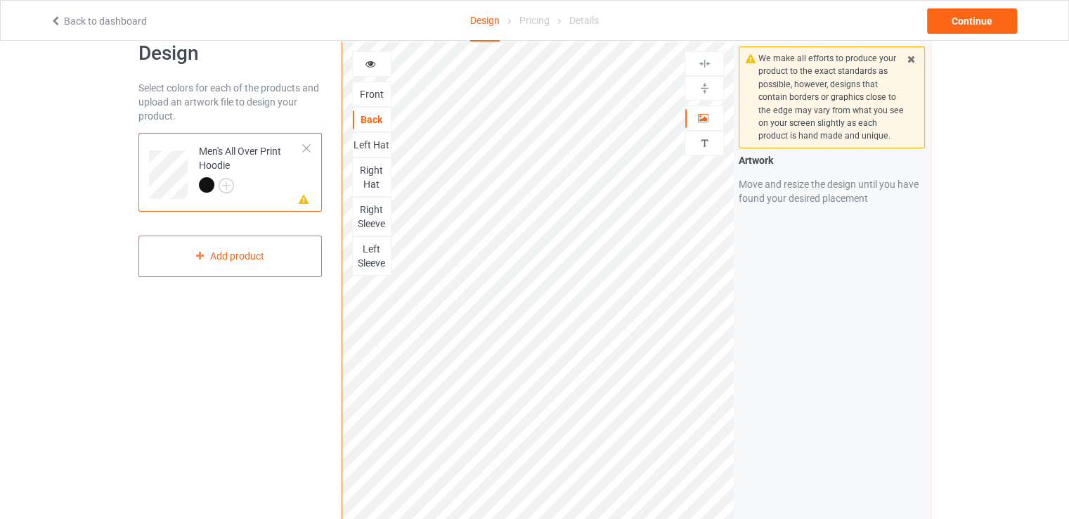
scroll to position [0, 0]
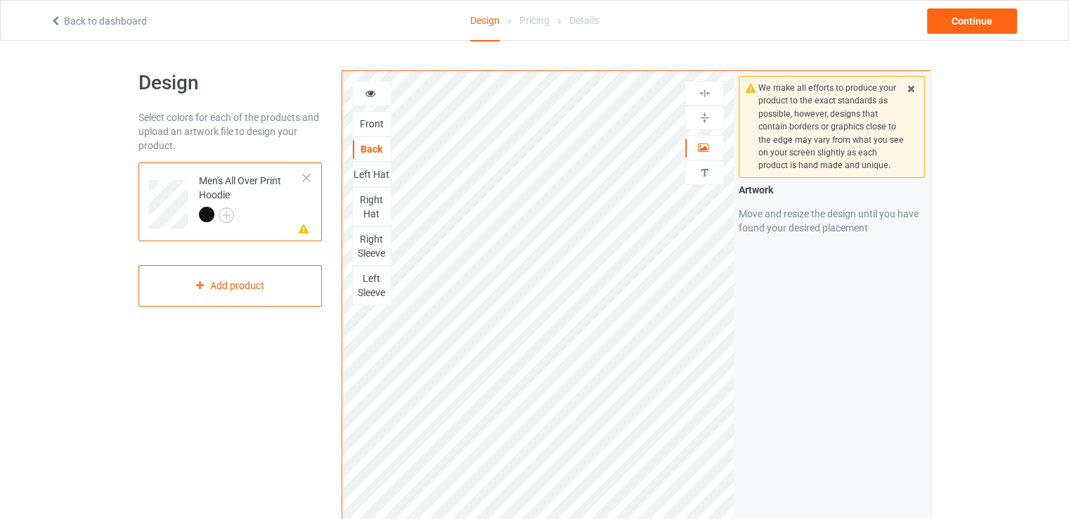
click at [374, 96] on icon at bounding box center [371, 91] width 12 height 10
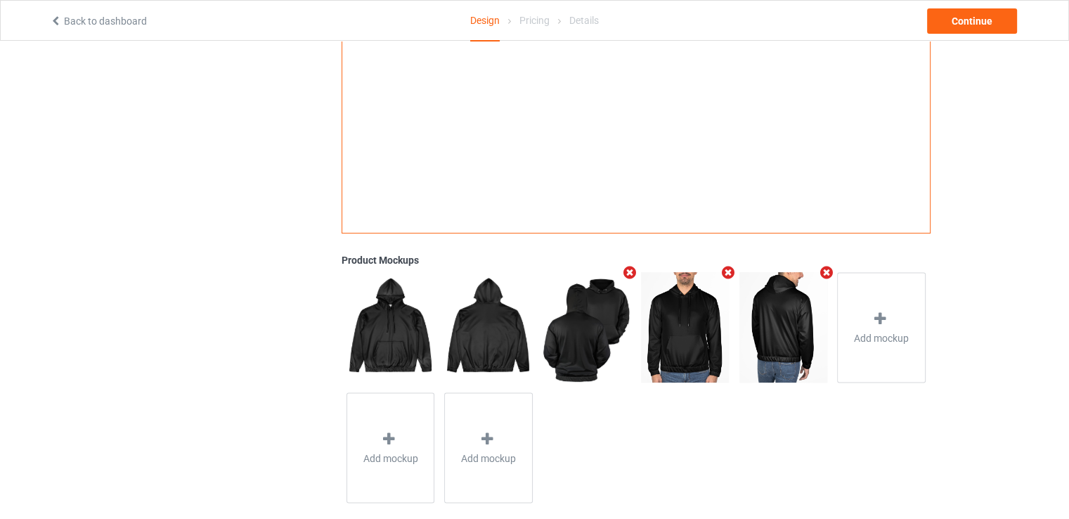
scroll to position [356, 0]
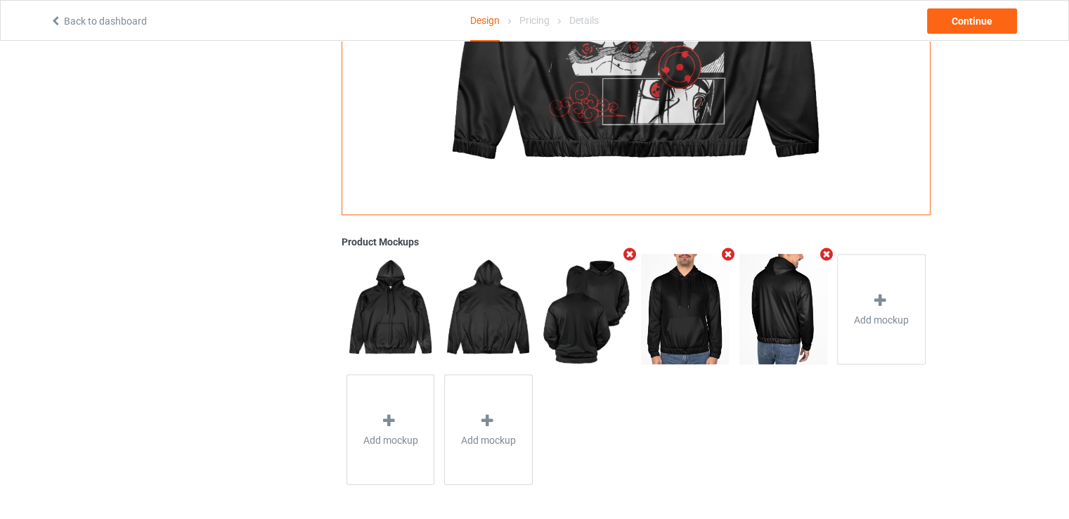
click at [560, 327] on img at bounding box center [587, 309] width 88 height 110
click at [577, 328] on img at bounding box center [587, 309] width 88 height 110
click at [695, 347] on img at bounding box center [685, 309] width 88 height 110
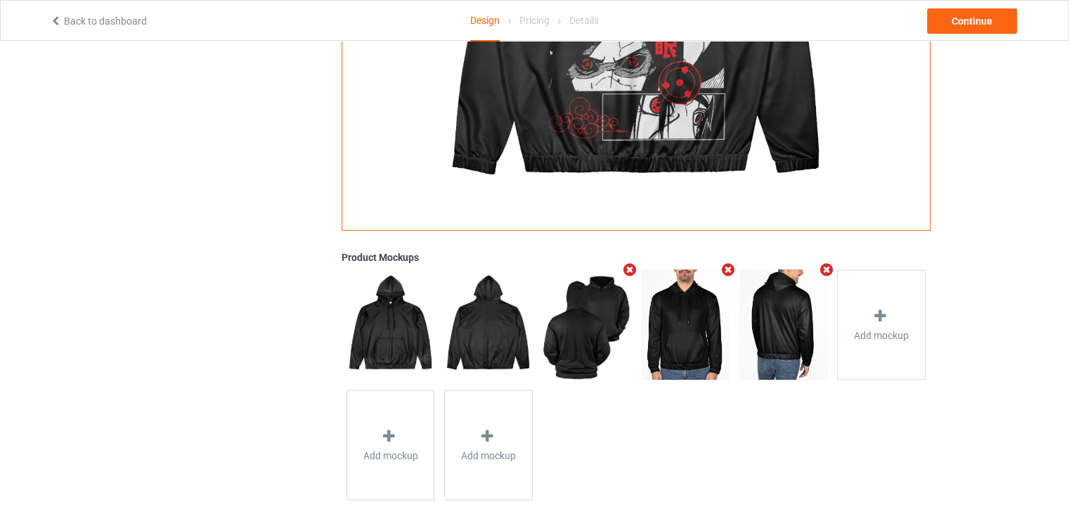
scroll to position [342, 0]
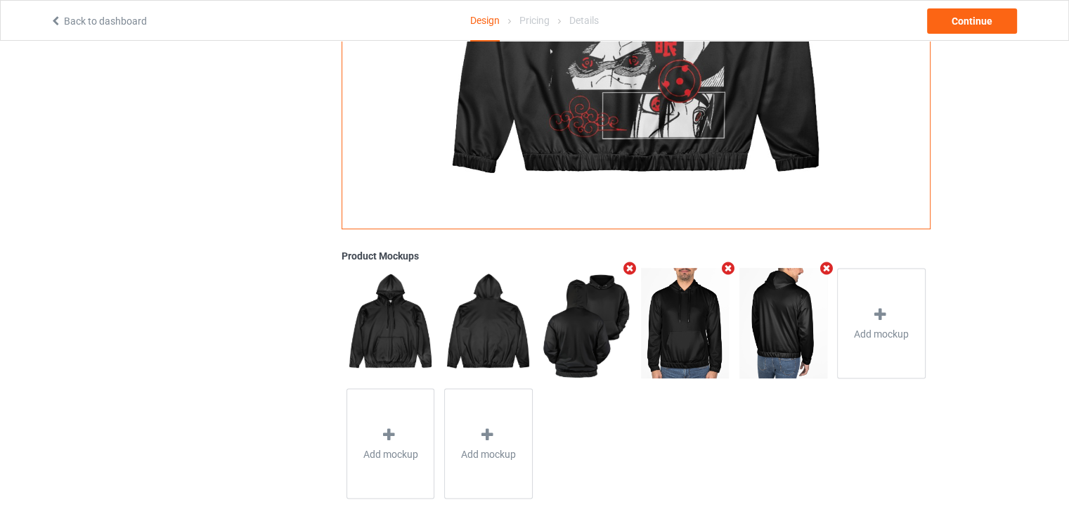
click at [598, 341] on img at bounding box center [587, 323] width 88 height 110
click at [512, 341] on img at bounding box center [488, 323] width 88 height 110
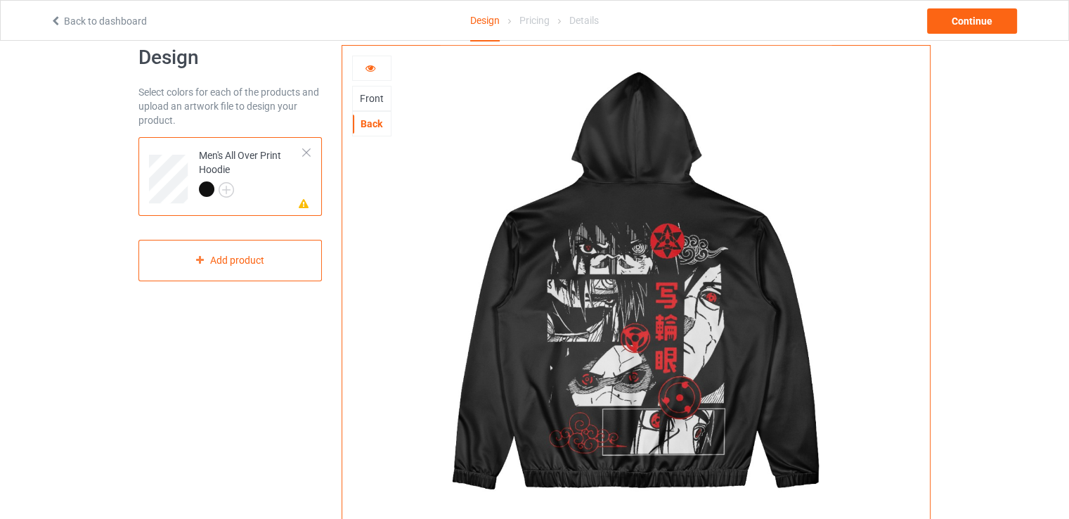
scroll to position [0, 0]
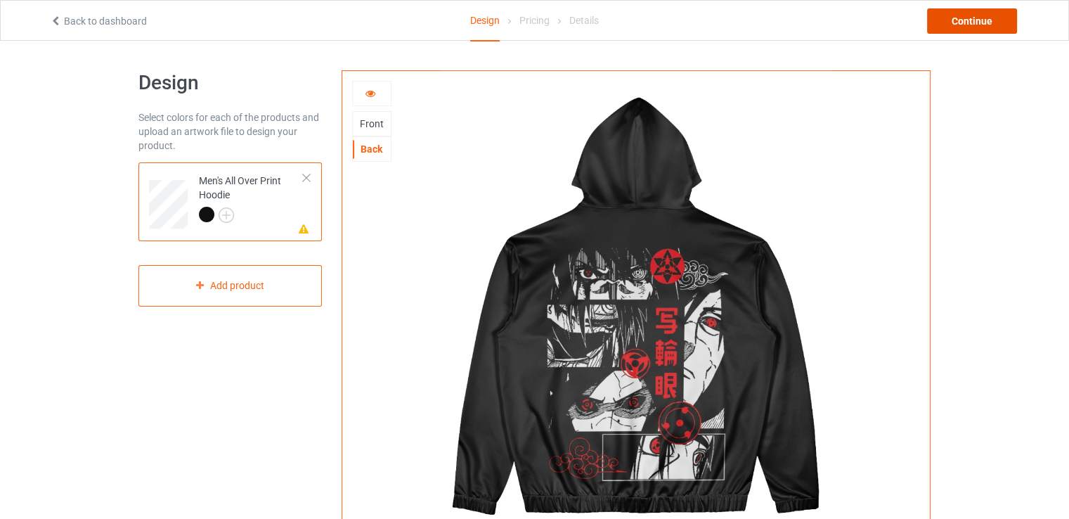
click at [978, 20] on div "Continue" at bounding box center [972, 20] width 90 height 25
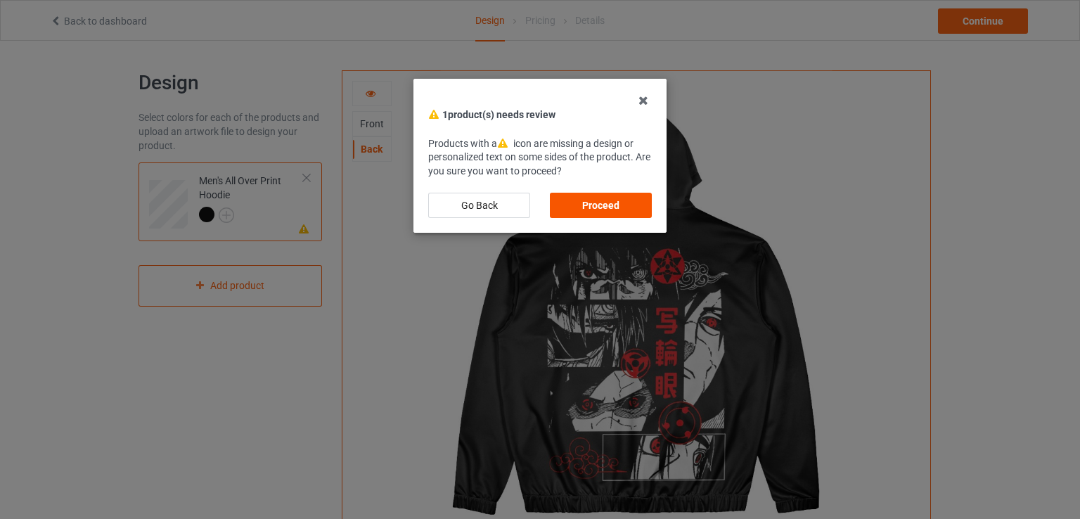
click at [574, 200] on div "Proceed" at bounding box center [601, 205] width 102 height 25
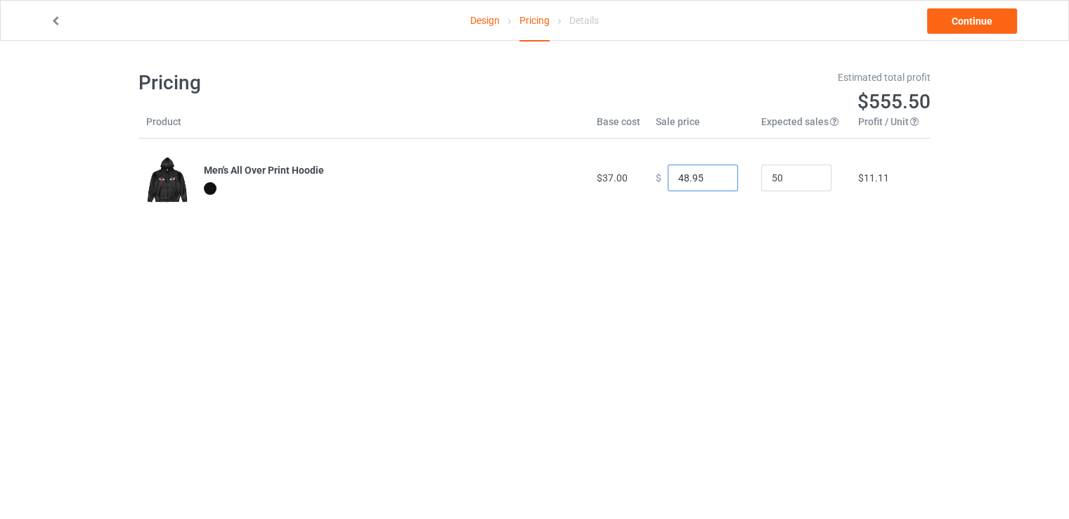
drag, startPoint x: 669, startPoint y: 182, endPoint x: 683, endPoint y: 182, distance: 13.4
click at [683, 182] on input "48.95" at bounding box center [703, 178] width 70 height 27
click at [681, 177] on input "48.95" at bounding box center [703, 178] width 70 height 27
drag, startPoint x: 681, startPoint y: 177, endPoint x: 669, endPoint y: 177, distance: 11.2
click at [669, 177] on input "48.95" at bounding box center [703, 178] width 70 height 27
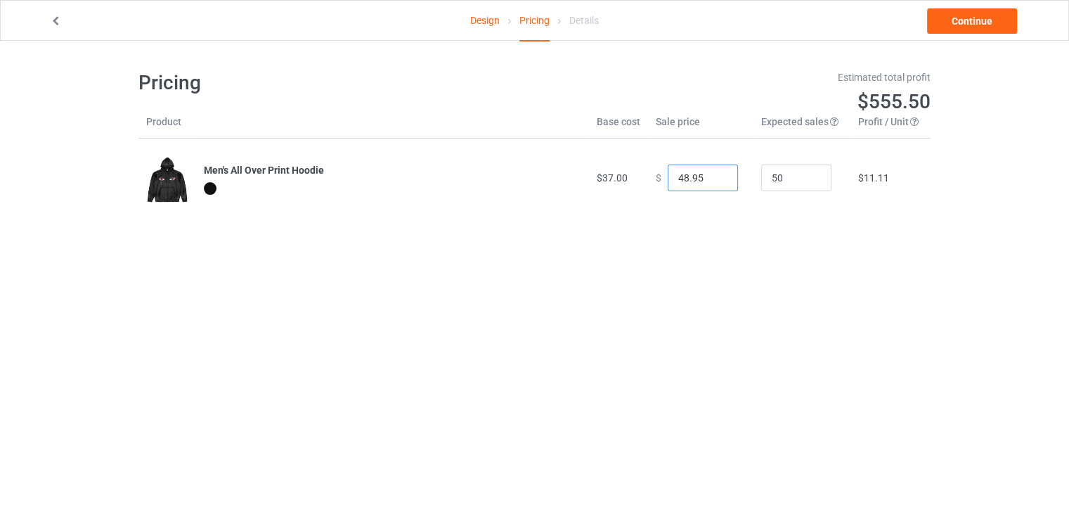
click at [669, 177] on input "48.95" at bounding box center [703, 178] width 70 height 27
click at [714, 179] on input "47.95" at bounding box center [703, 178] width 70 height 27
click at [714, 179] on input "46.95" at bounding box center [703, 178] width 70 height 27
type input "45.95"
click at [714, 179] on input "45.95" at bounding box center [703, 178] width 70 height 27
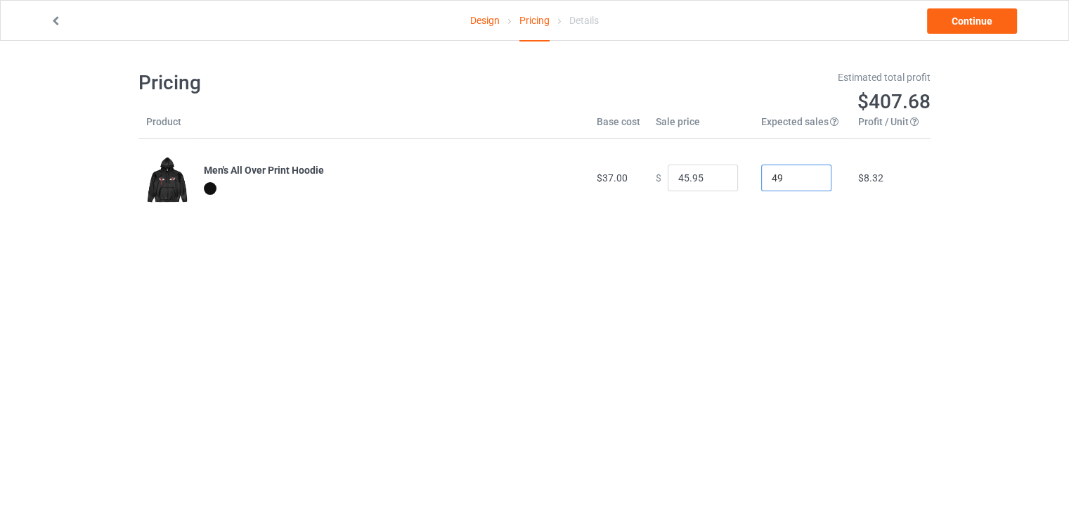
click at [809, 179] on input "49" at bounding box center [796, 178] width 70 height 27
click at [809, 179] on input "48" at bounding box center [796, 178] width 70 height 27
click at [809, 179] on input "47" at bounding box center [796, 178] width 70 height 27
click at [809, 179] on input "46" at bounding box center [796, 178] width 70 height 27
click at [809, 179] on input "45" at bounding box center [796, 178] width 70 height 27
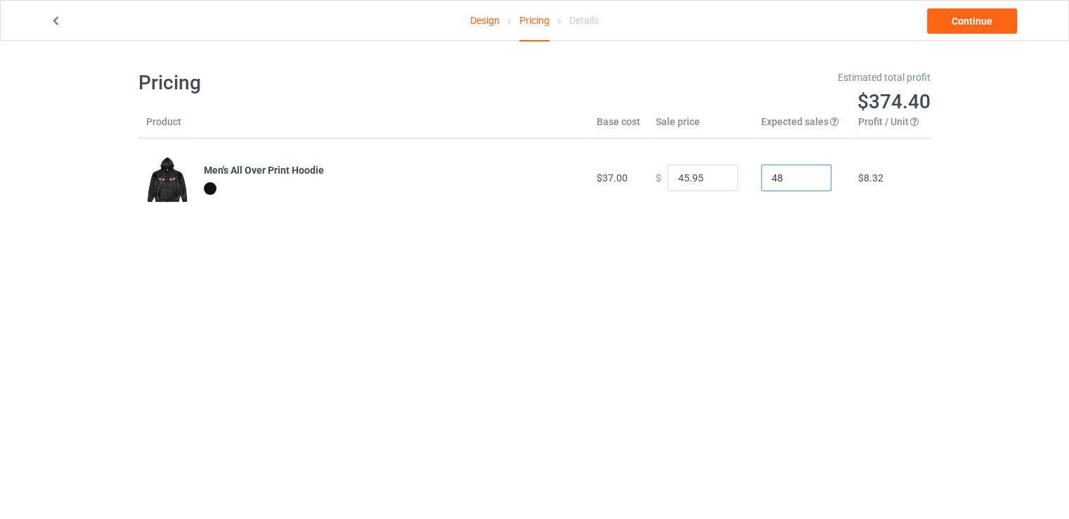
drag, startPoint x: 809, startPoint y: 179, endPoint x: 791, endPoint y: 174, distance: 18.9
click at [791, 174] on input "48" at bounding box center [796, 178] width 70 height 27
drag, startPoint x: 791, startPoint y: 174, endPoint x: 807, endPoint y: 181, distance: 17.6
click at [807, 181] on input "48" at bounding box center [796, 178] width 70 height 27
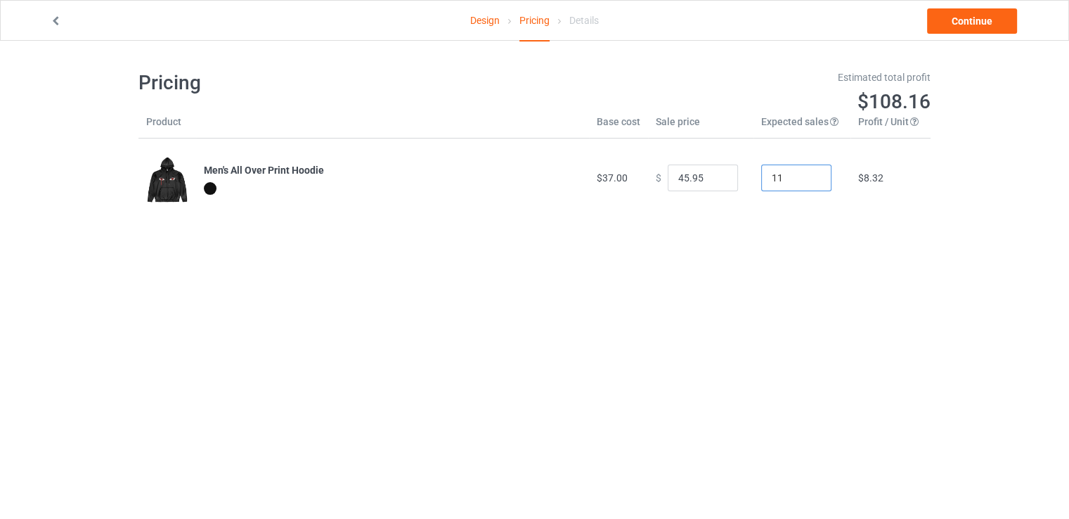
type input "10"
click at [807, 181] on input "10" at bounding box center [796, 178] width 70 height 27
click at [979, 16] on link "Continue" at bounding box center [972, 20] width 90 height 25
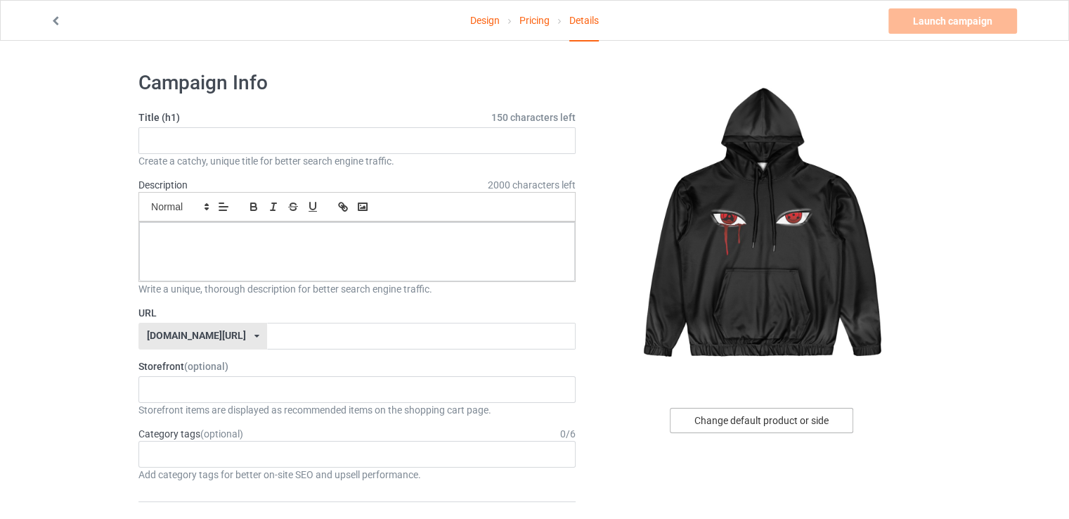
click at [759, 423] on div "Change default product or side" at bounding box center [761, 420] width 183 height 25
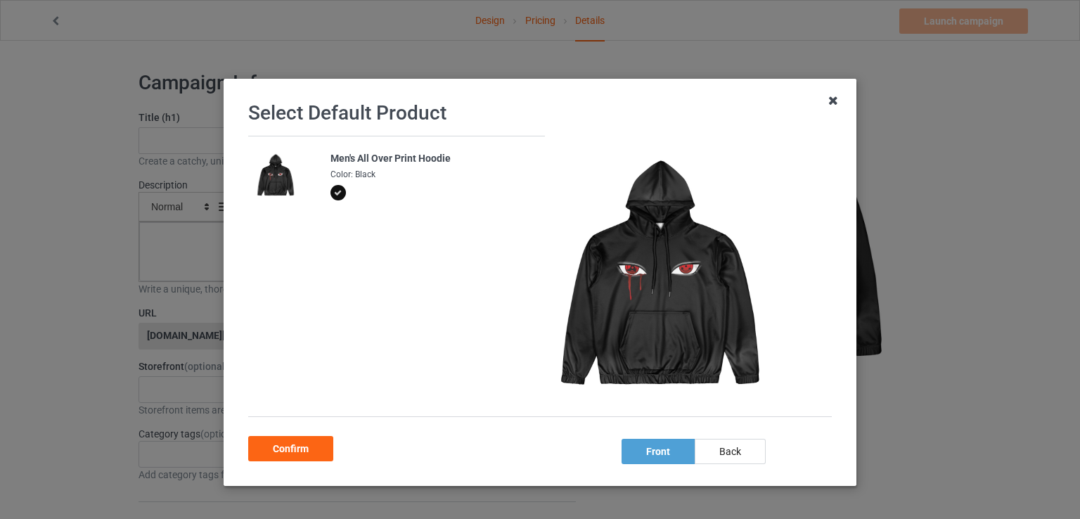
click at [822, 98] on icon at bounding box center [833, 100] width 22 height 22
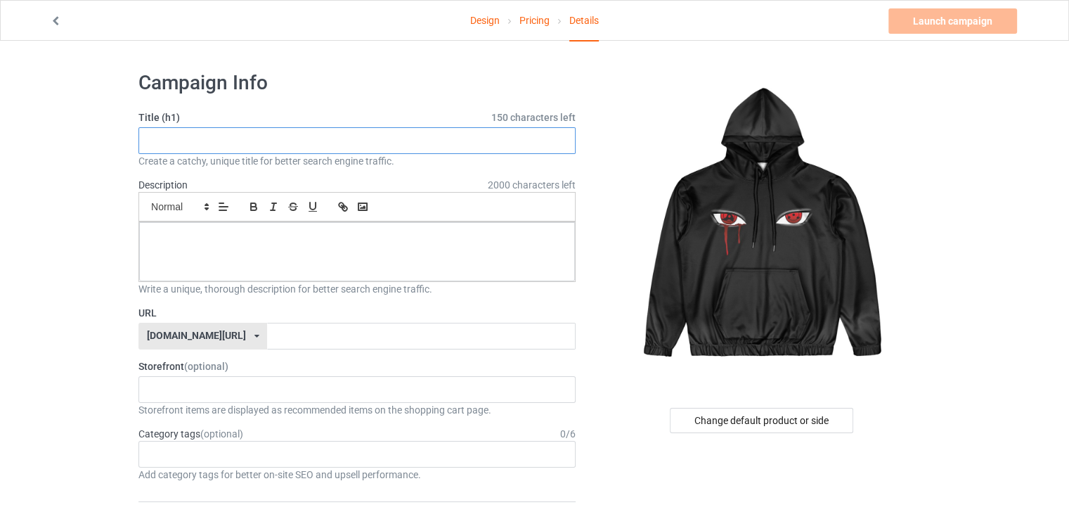
click at [437, 136] on input "text" at bounding box center [356, 140] width 437 height 27
type input "UCHIHAAA"
click at [307, 326] on input "text" at bounding box center [421, 336] width 308 height 27
type input "UCHIHAA4"
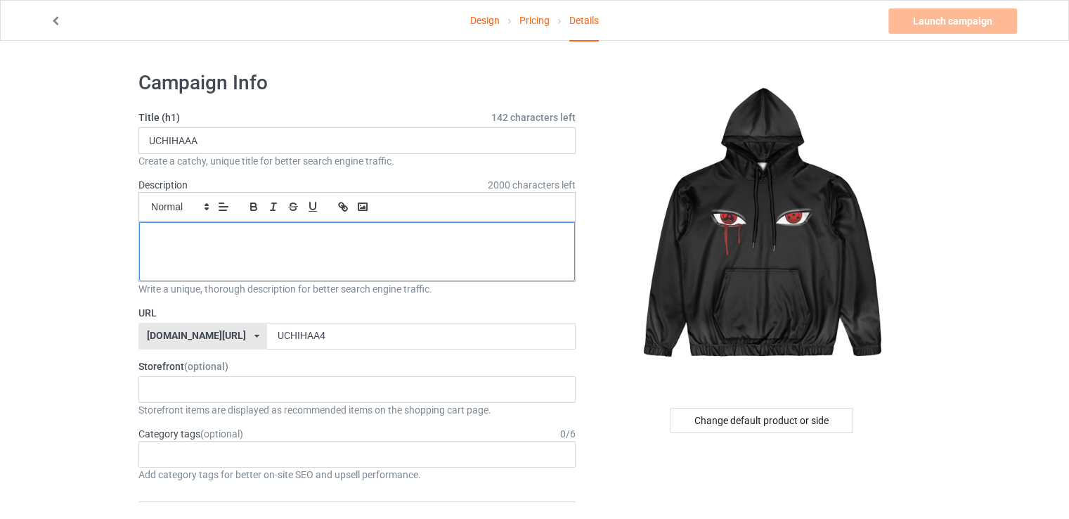
click at [497, 243] on p at bounding box center [356, 237] width 413 height 13
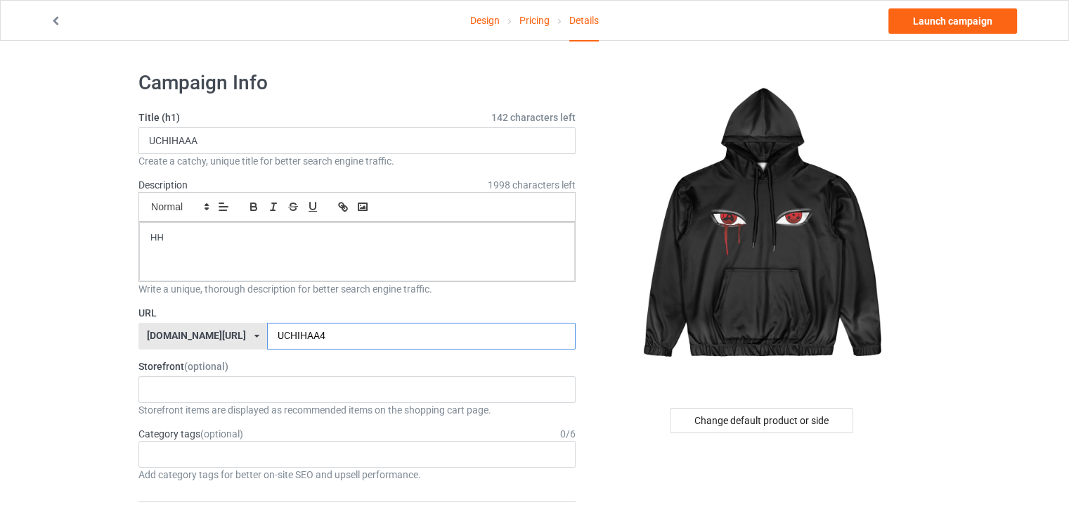
click at [386, 330] on input "UCHIHAA4" at bounding box center [421, 336] width 308 height 27
click at [437, 129] on input "UCHIHAAA" at bounding box center [356, 140] width 437 height 27
type input "UCHIHAAA TSHIRT"
click at [335, 226] on div "HH" at bounding box center [357, 251] width 436 height 59
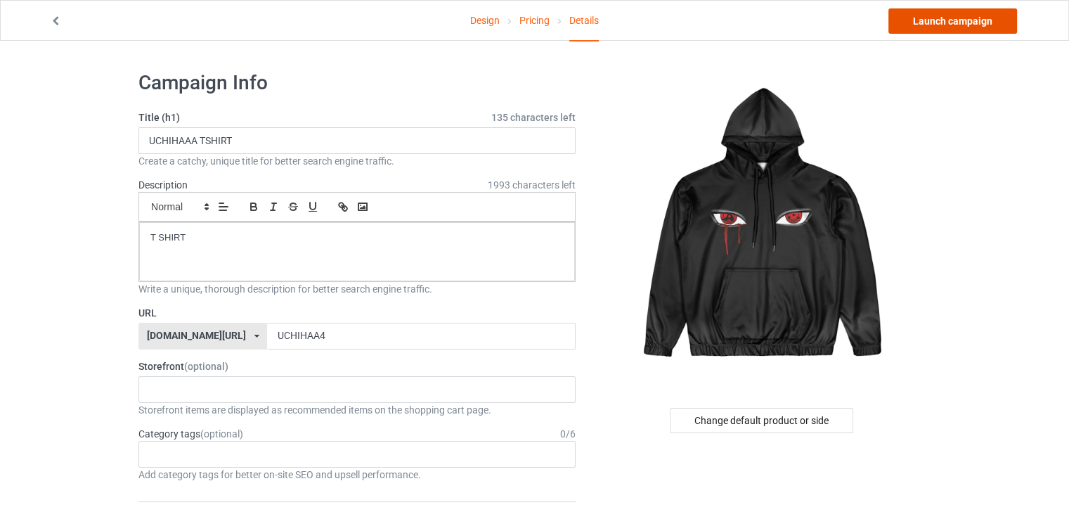
click at [967, 18] on link "Launch campaign" at bounding box center [953, 20] width 129 height 25
